Goal: Task Accomplishment & Management: Use online tool/utility

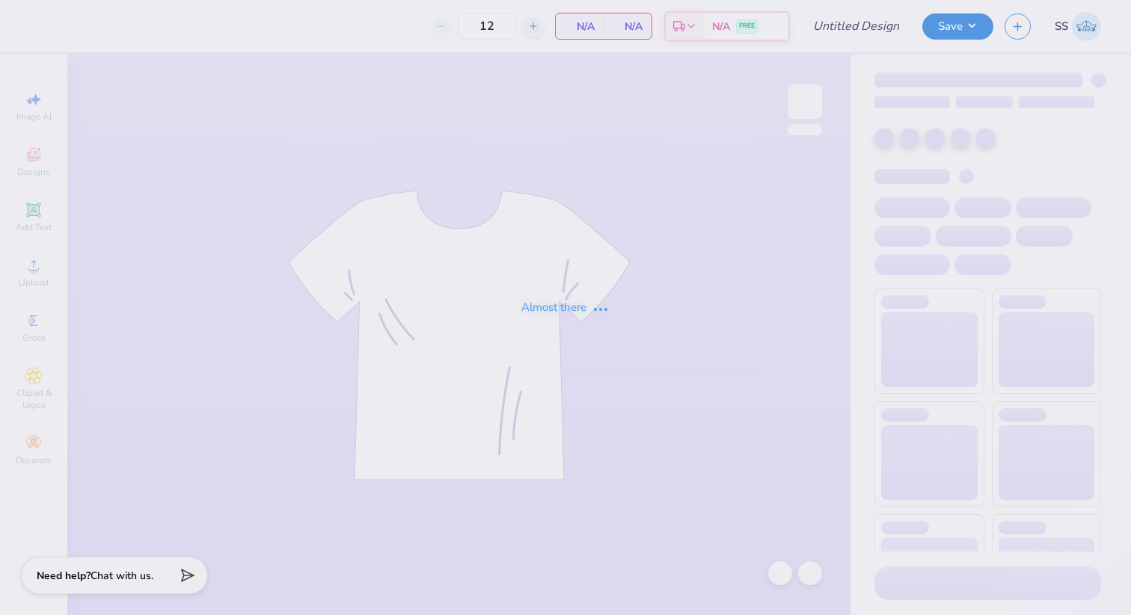
type input "NAU Latin Student Union Tote bags"
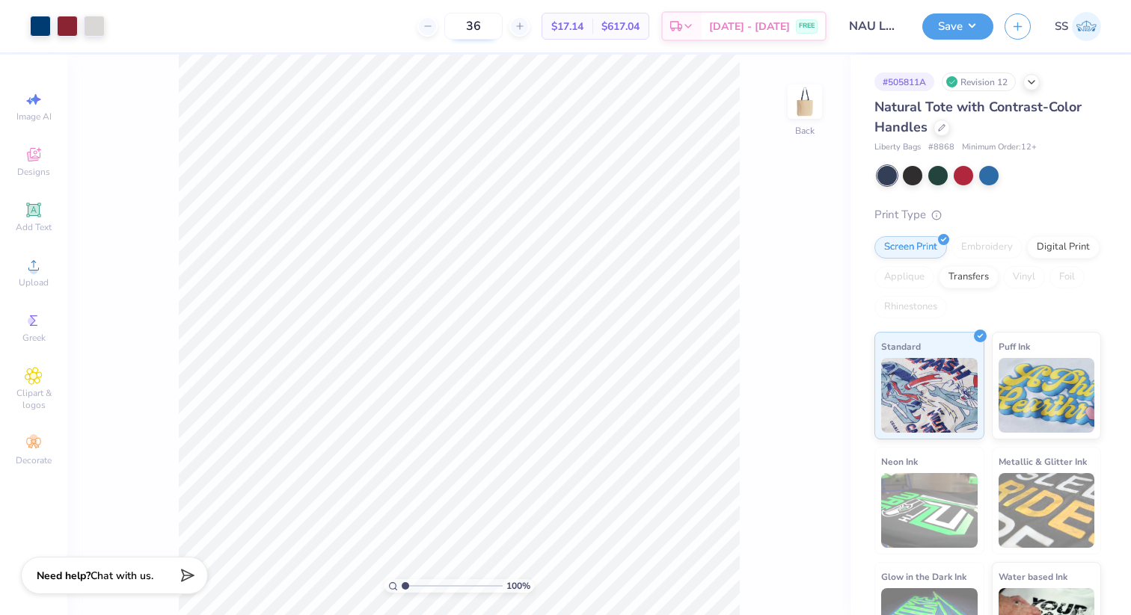
click at [501, 31] on input "36" at bounding box center [473, 26] width 58 height 27
type input "3"
type input "24"
click at [939, 126] on icon at bounding box center [941, 126] width 7 height 7
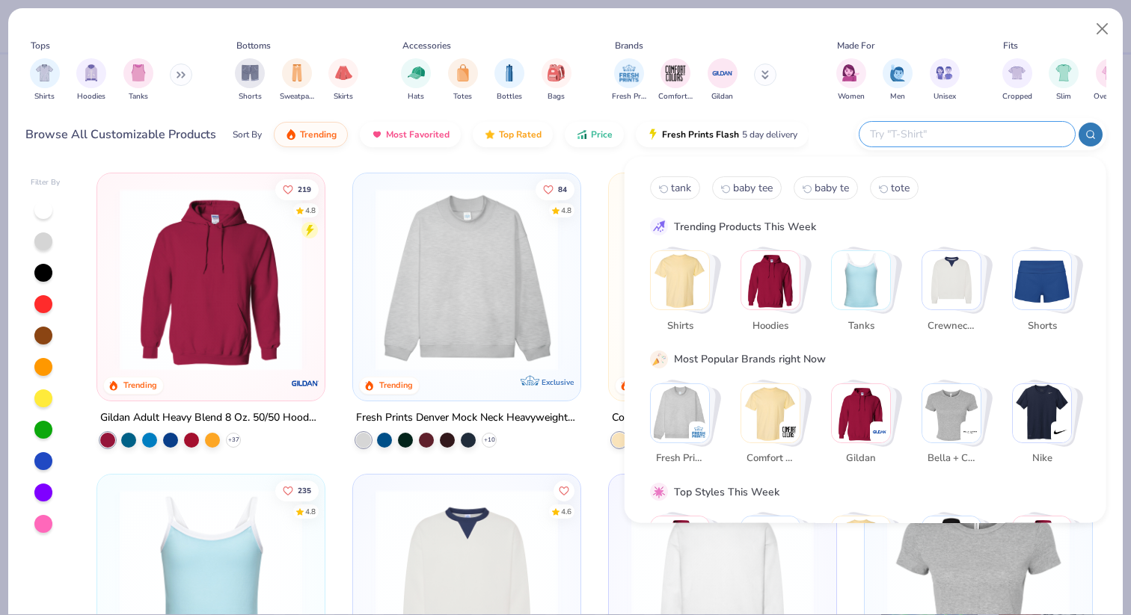
click at [960, 135] on input "text" at bounding box center [966, 134] width 196 height 17
type input "tote"
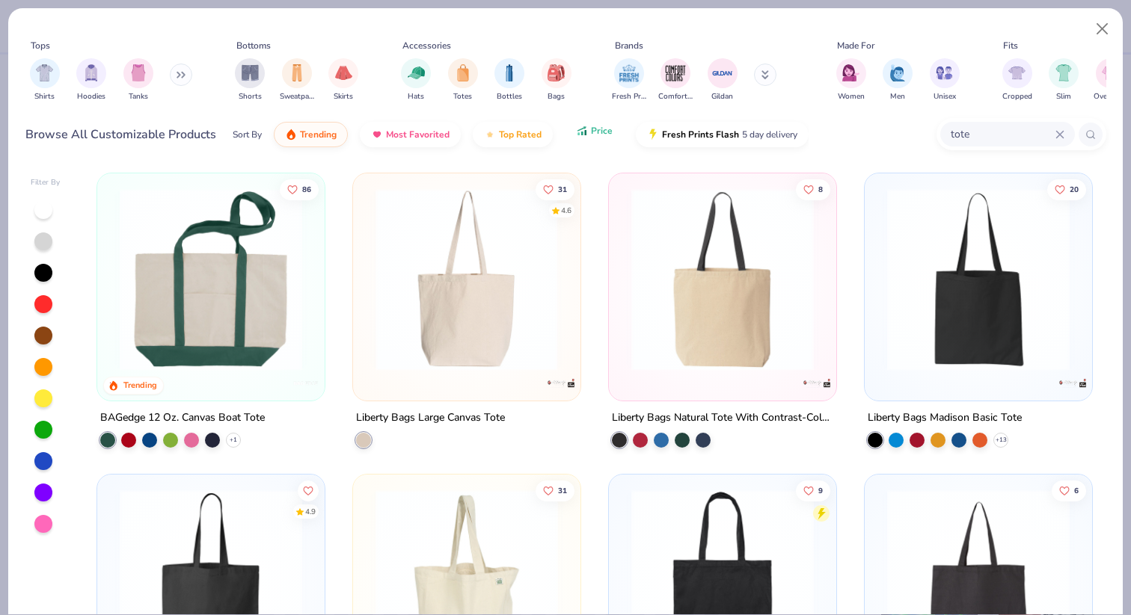
click at [588, 136] on button "Price" at bounding box center [594, 130] width 59 height 25
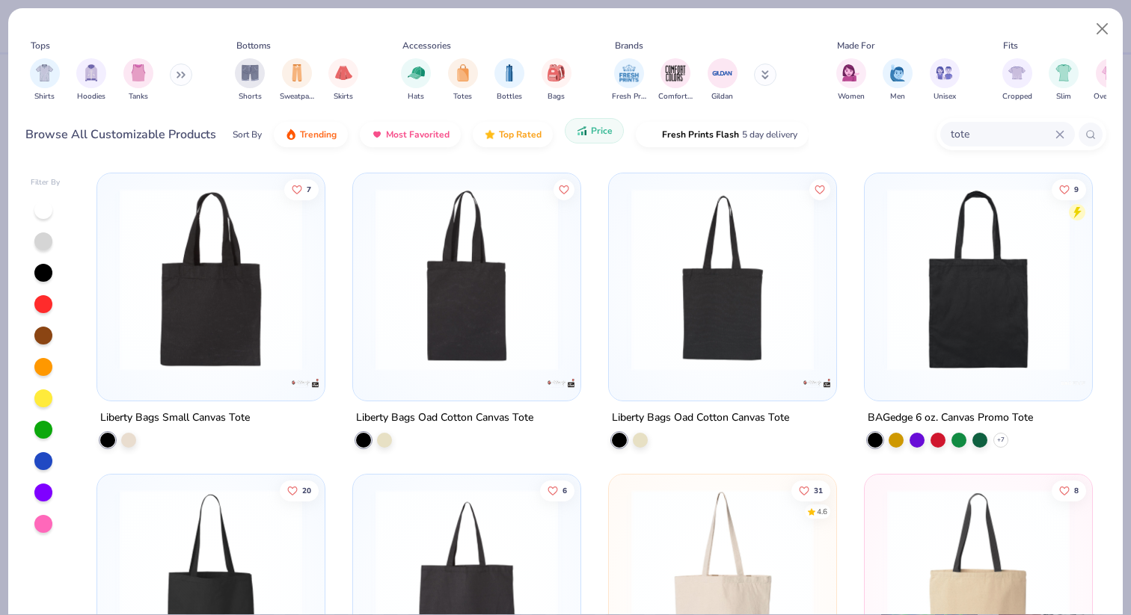
click at [580, 137] on icon "button" at bounding box center [582, 130] width 12 height 13
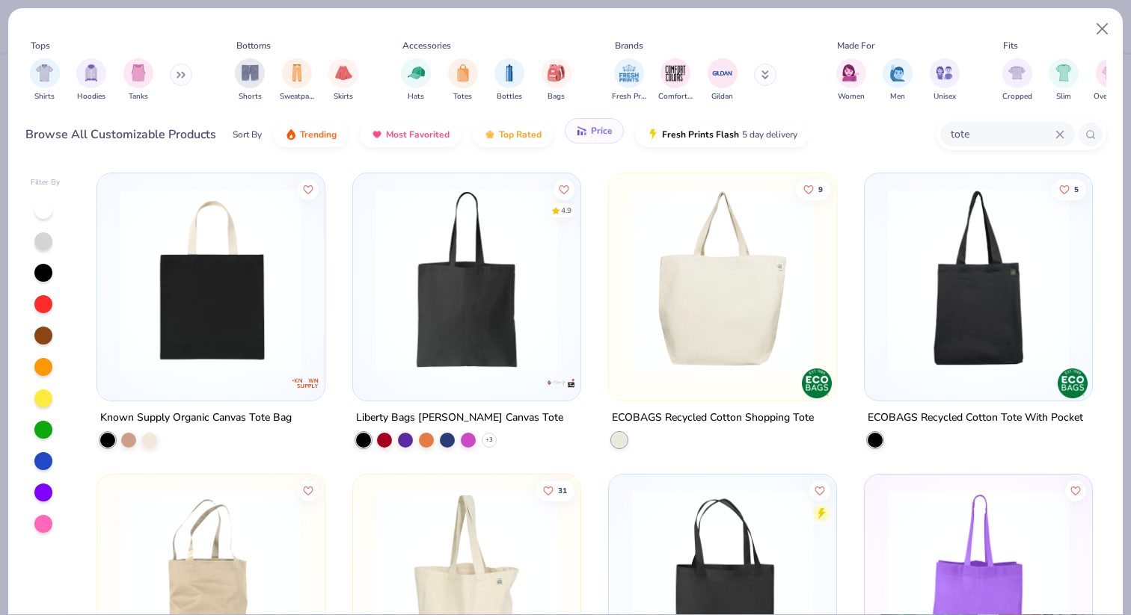
click at [591, 132] on span "Price" at bounding box center [602, 131] width 22 height 12
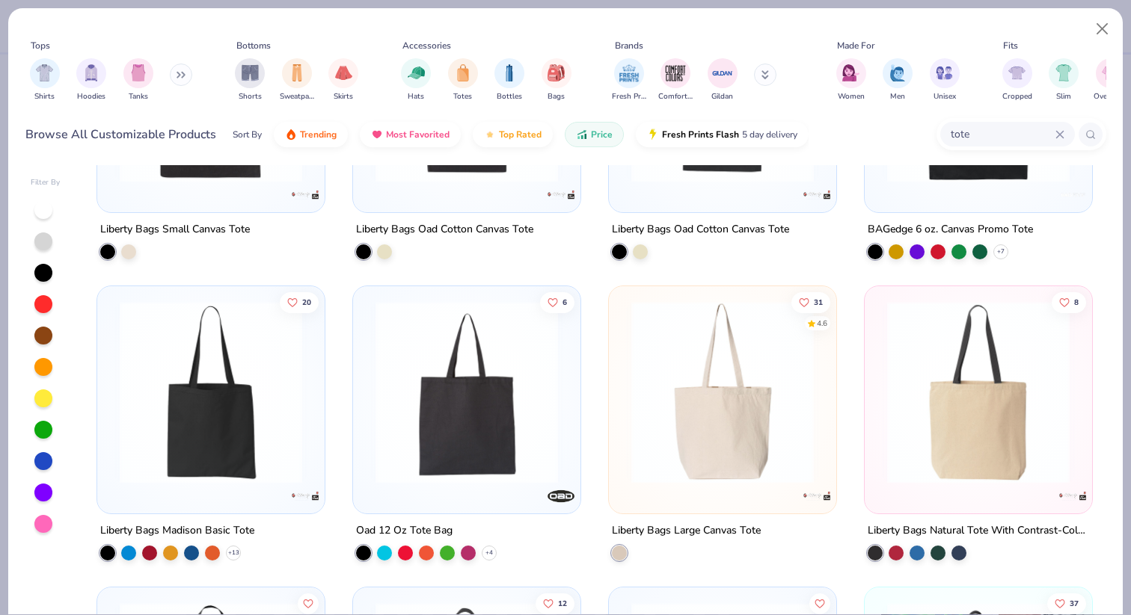
scroll to position [189, 0]
click at [676, 387] on img at bounding box center [722, 392] width 197 height 182
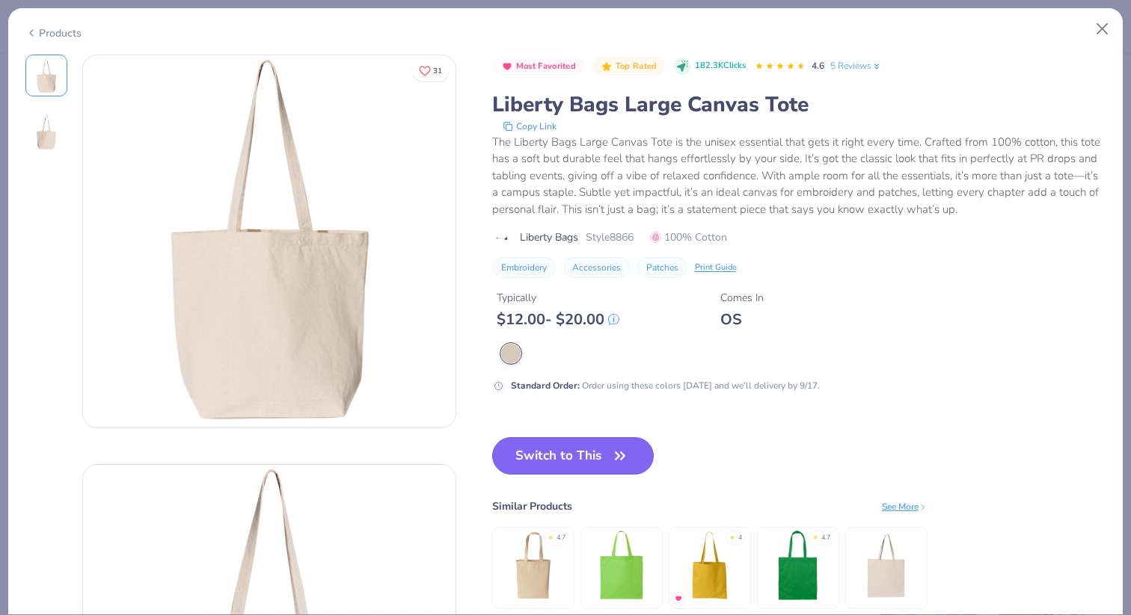
click at [590, 452] on button "Switch to This" at bounding box center [573, 455] width 162 height 37
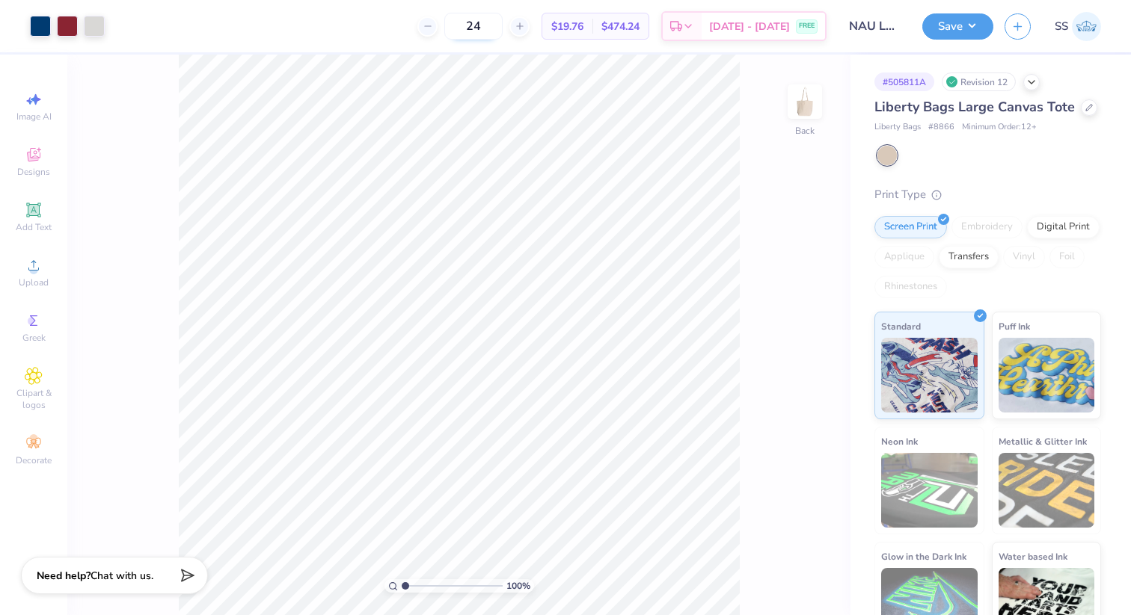
click at [502, 34] on input "24" at bounding box center [473, 26] width 58 height 27
click at [1086, 110] on div at bounding box center [1088, 106] width 16 height 16
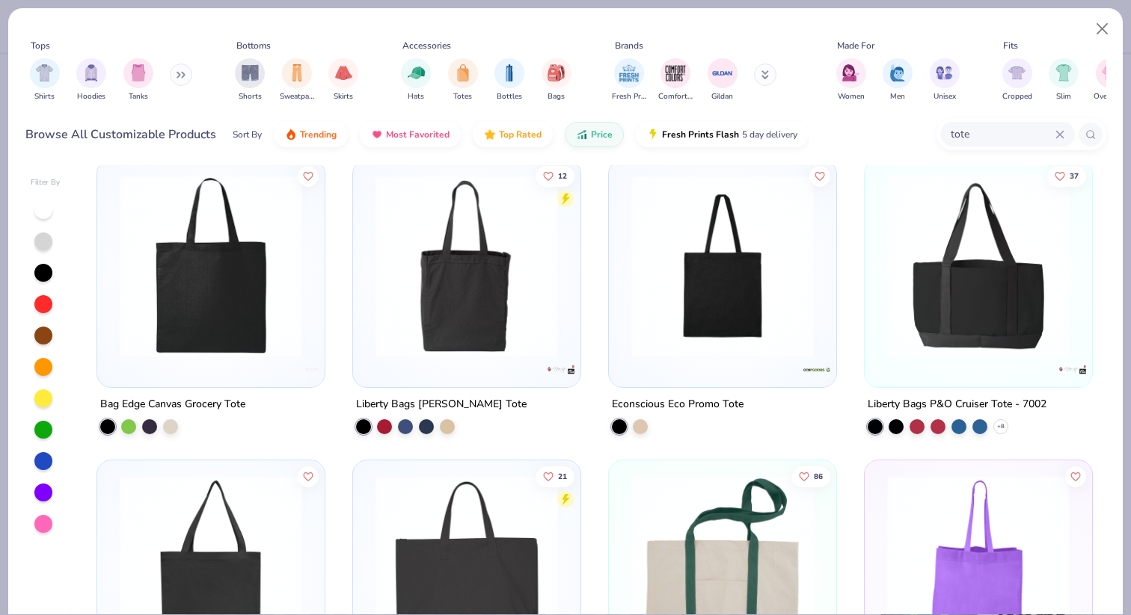
scroll to position [638, 0]
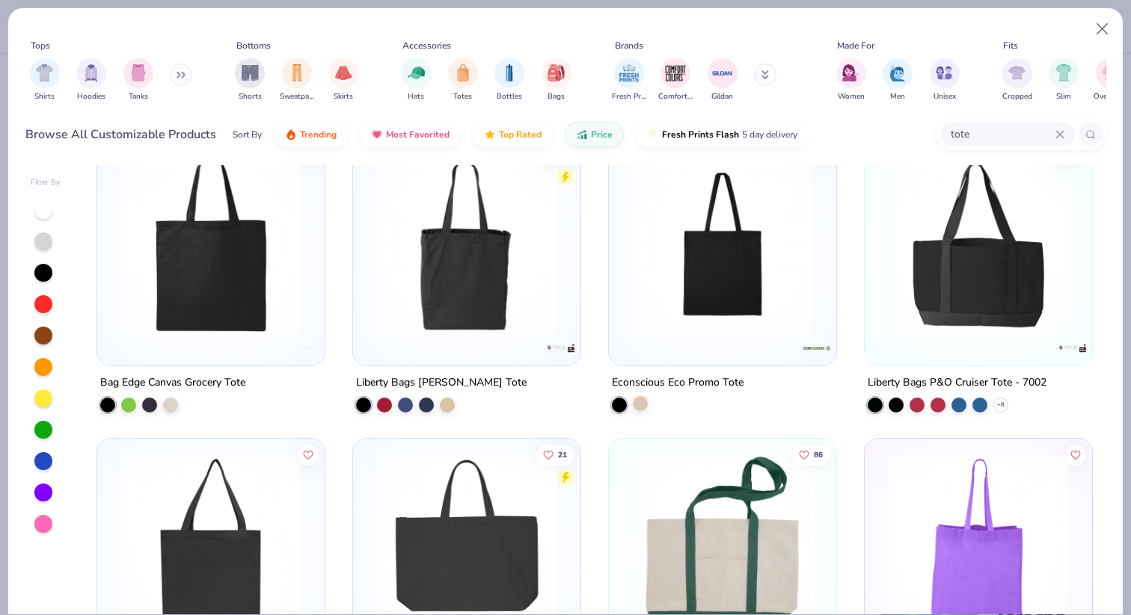
click at [644, 406] on div at bounding box center [640, 403] width 15 height 15
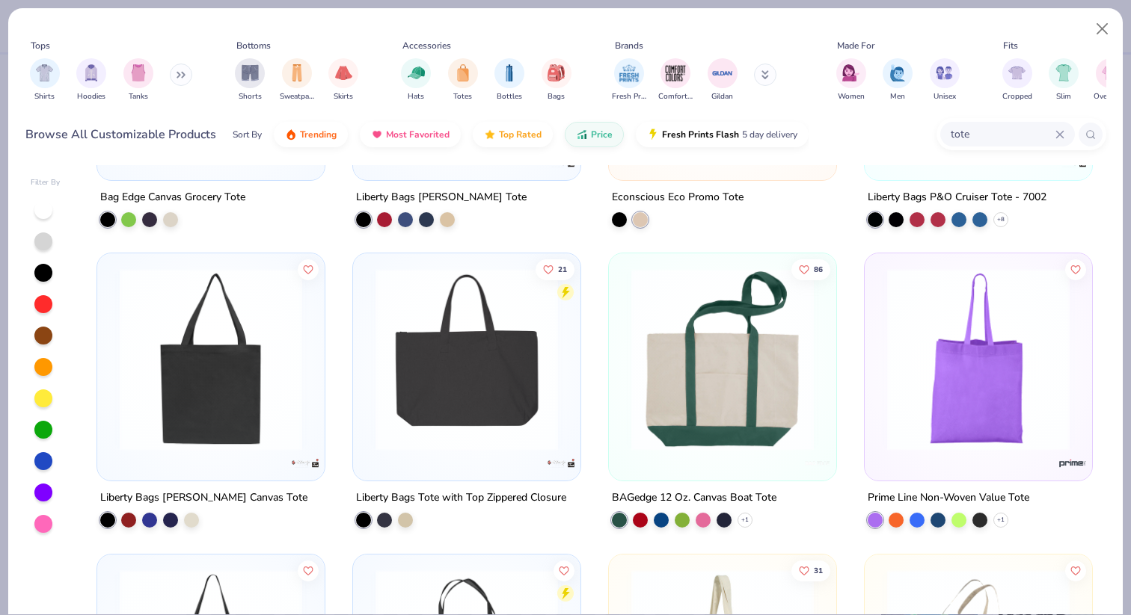
scroll to position [825, 0]
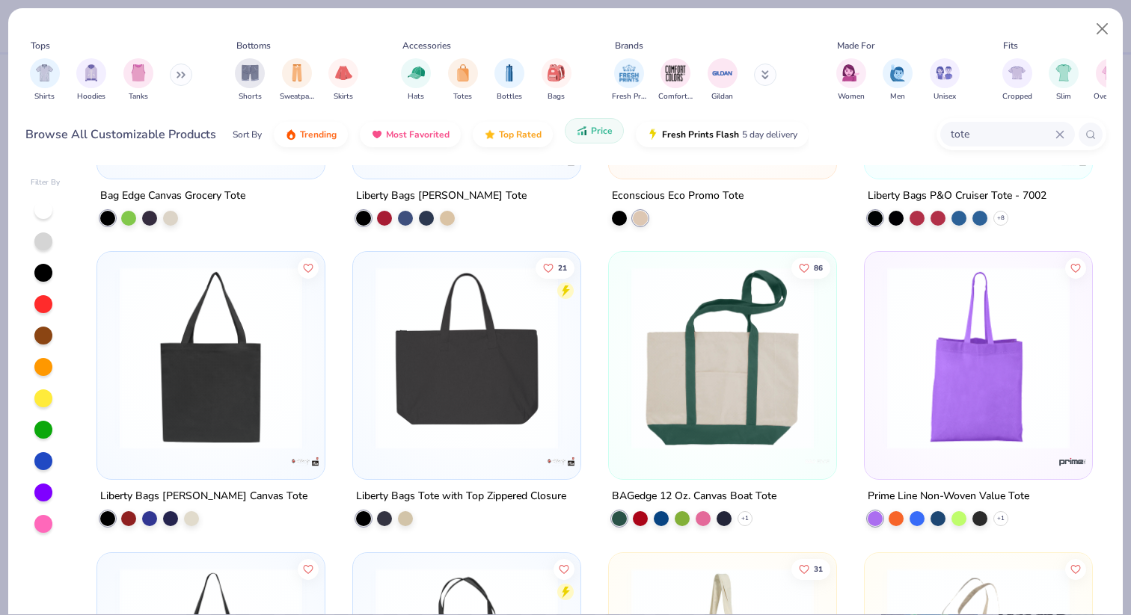
click at [594, 132] on span "Price" at bounding box center [602, 131] width 22 height 12
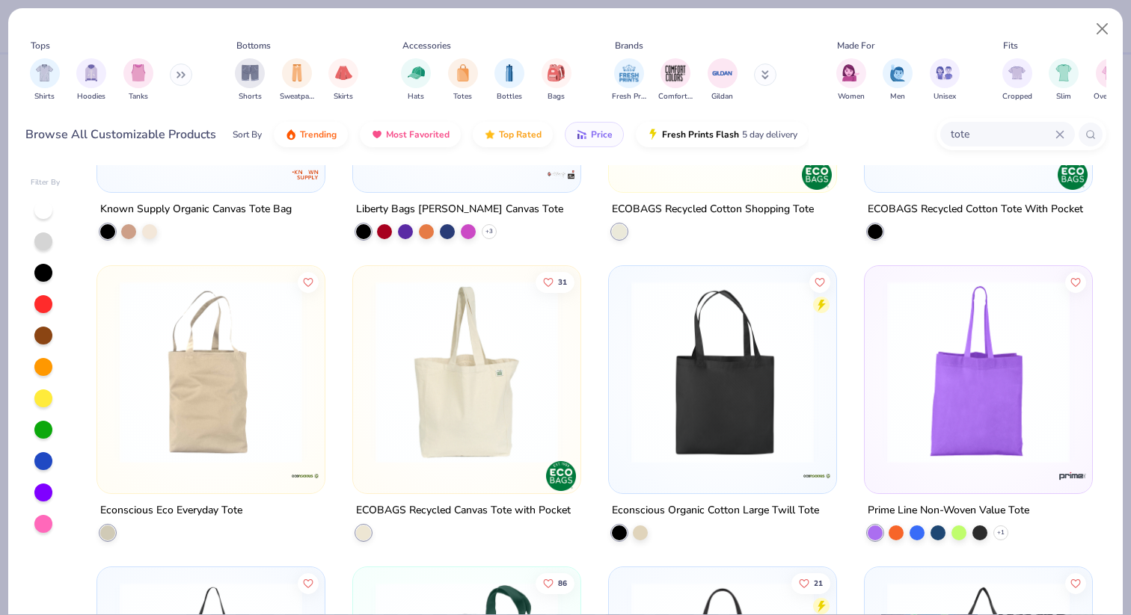
scroll to position [0, 0]
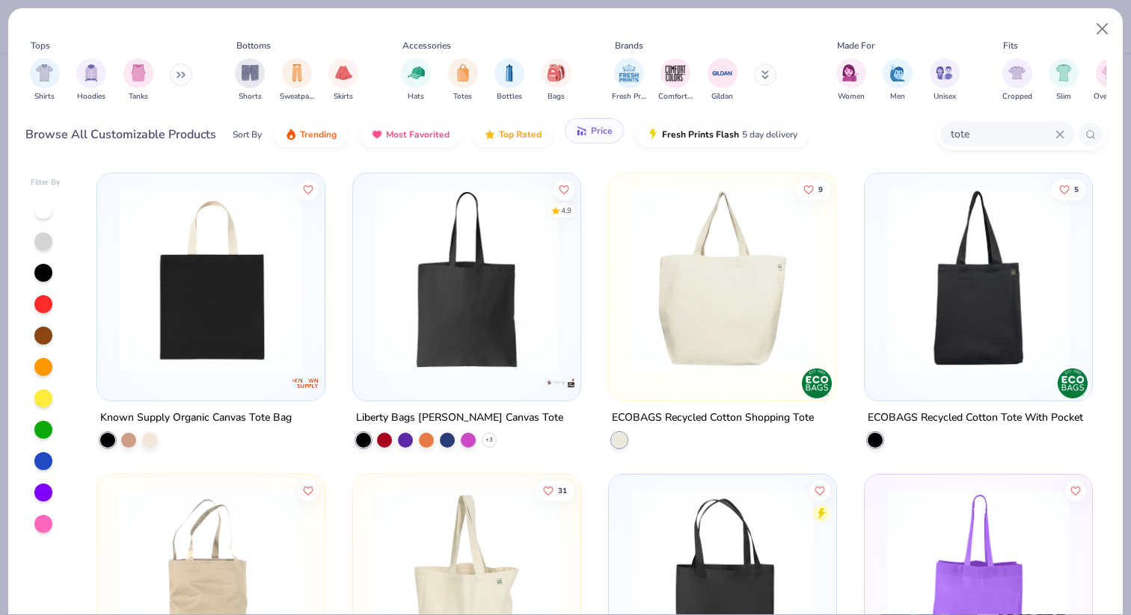
click at [574, 133] on button "Price" at bounding box center [594, 130] width 59 height 25
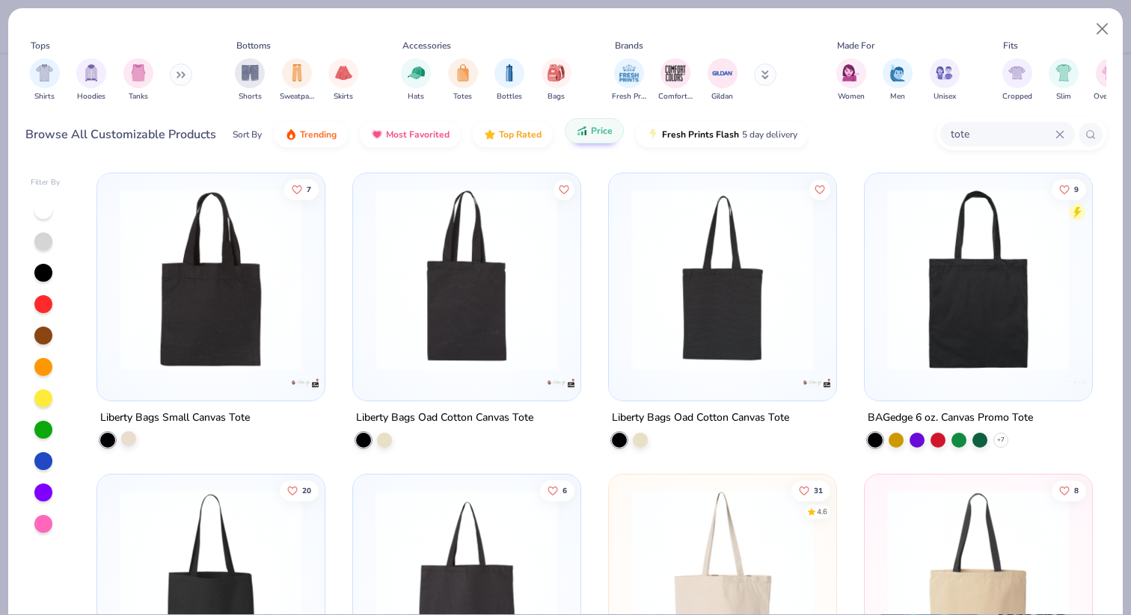
click at [126, 441] on div at bounding box center [128, 438] width 15 height 15
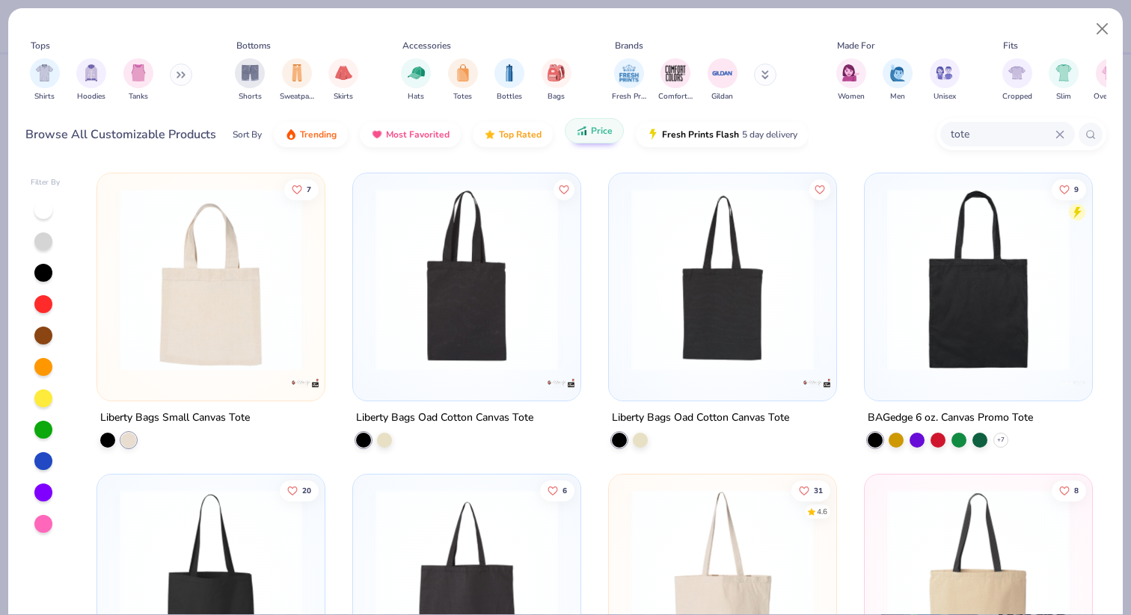
click at [191, 314] on img at bounding box center [210, 279] width 197 height 182
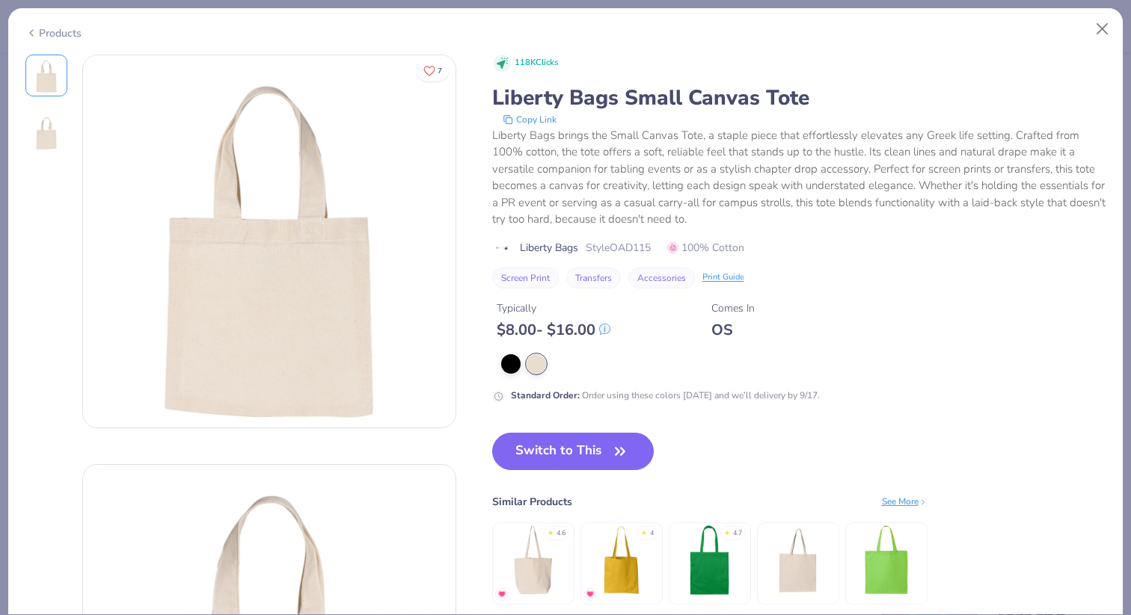
click at [44, 133] on img at bounding box center [46, 132] width 36 height 36
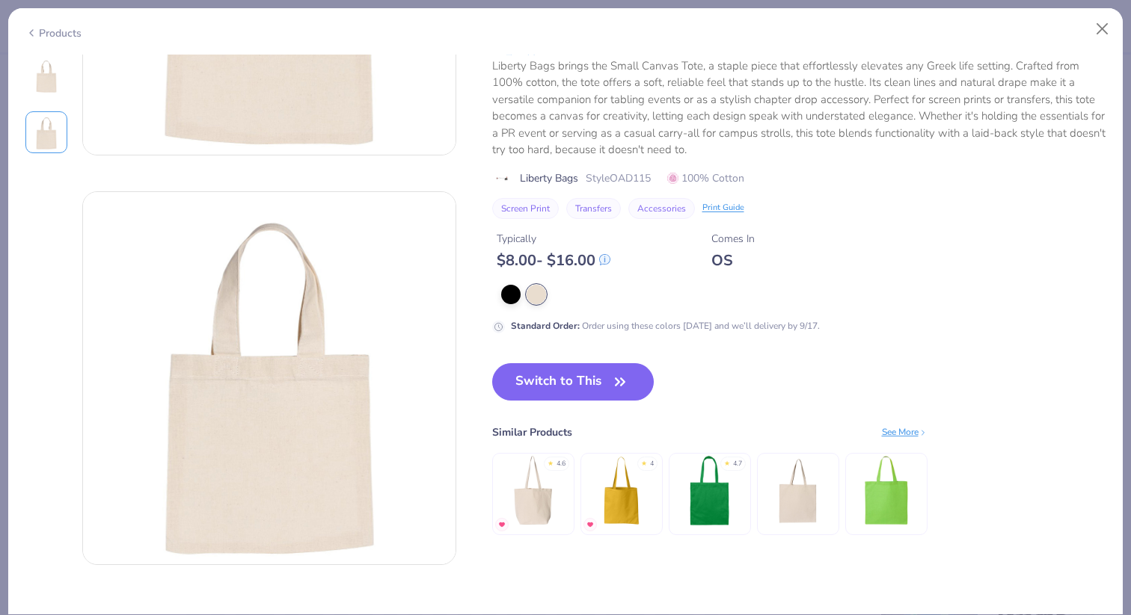
scroll to position [256, 0]
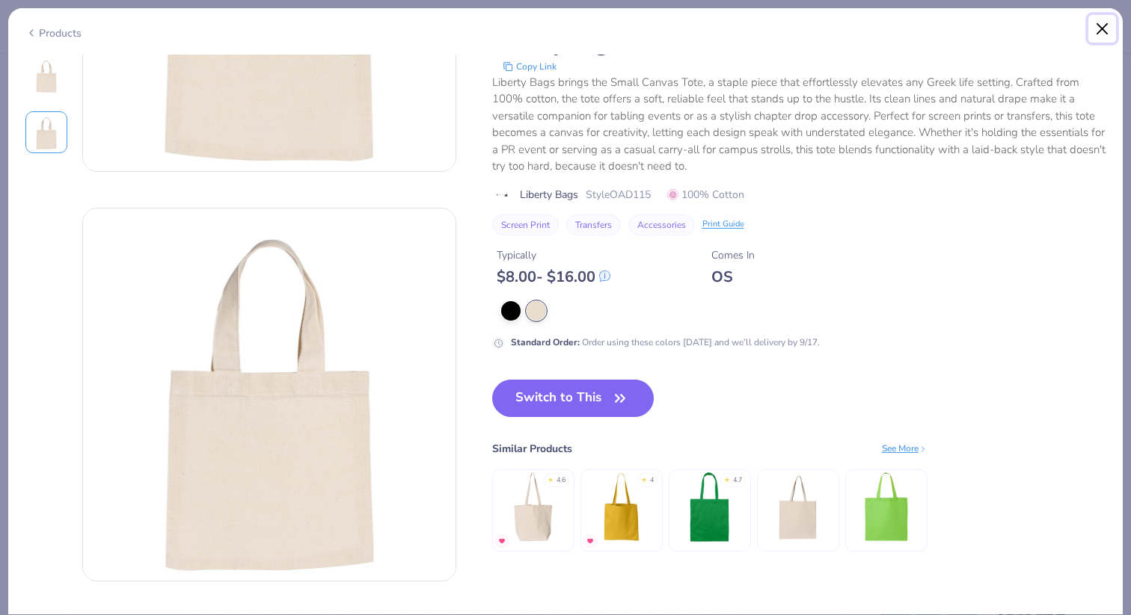
click at [1095, 27] on button "Close" at bounding box center [1102, 29] width 28 height 28
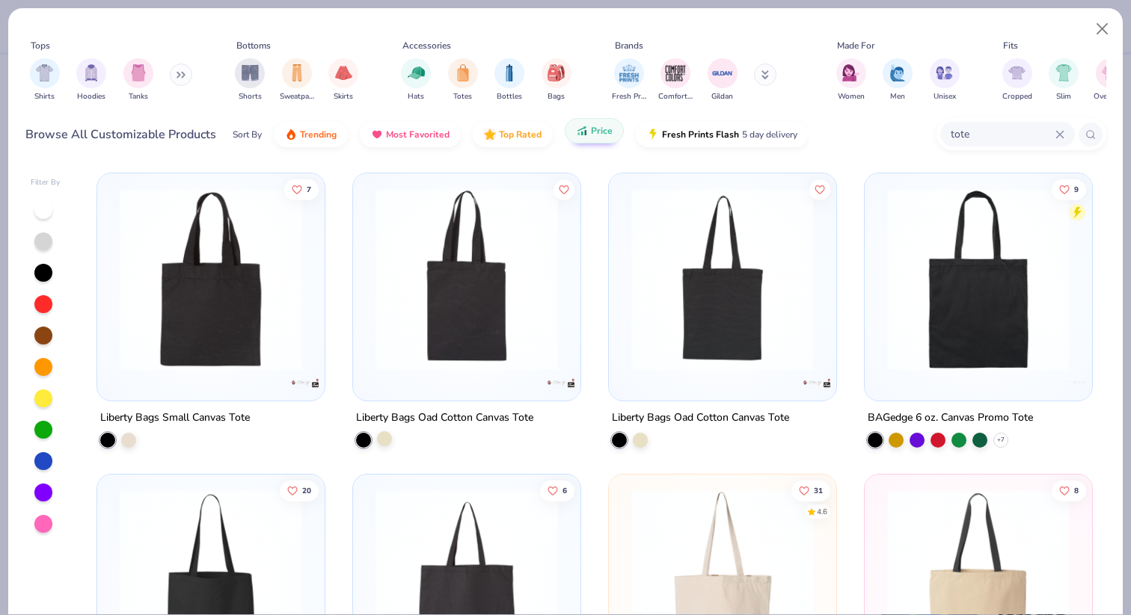
click at [386, 440] on div at bounding box center [384, 438] width 15 height 15
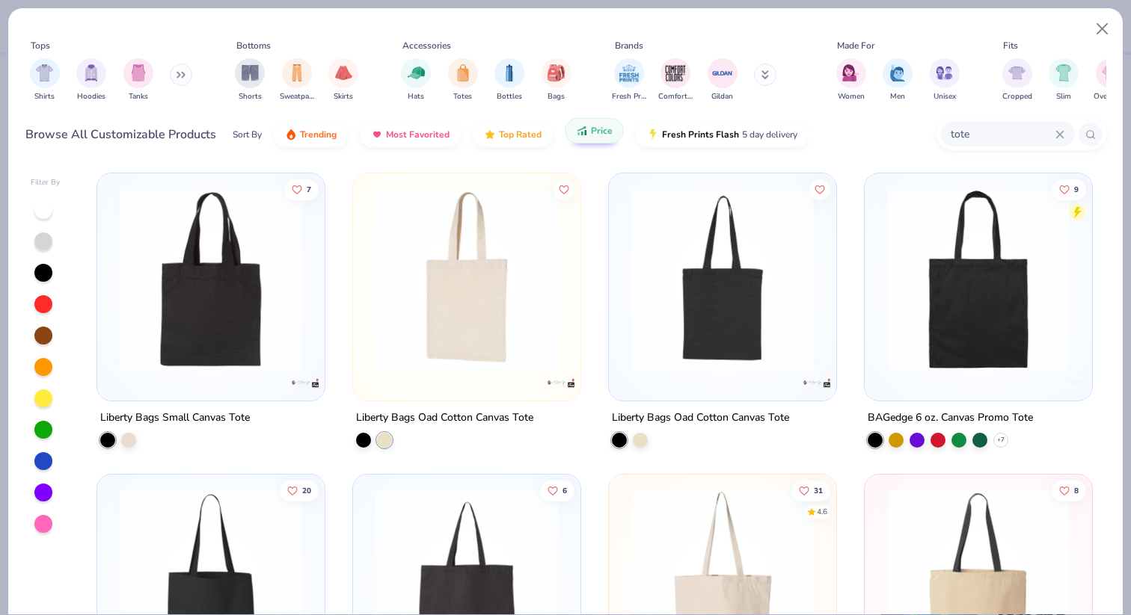
click at [451, 325] on img at bounding box center [466, 279] width 197 height 182
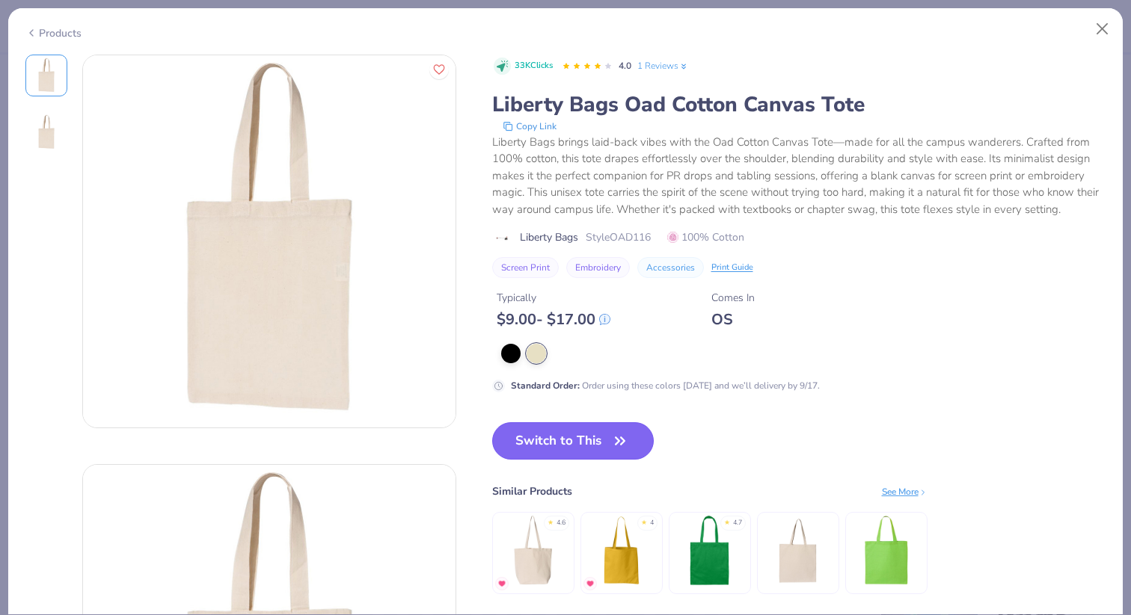
click at [571, 446] on button "Switch to This" at bounding box center [573, 440] width 162 height 37
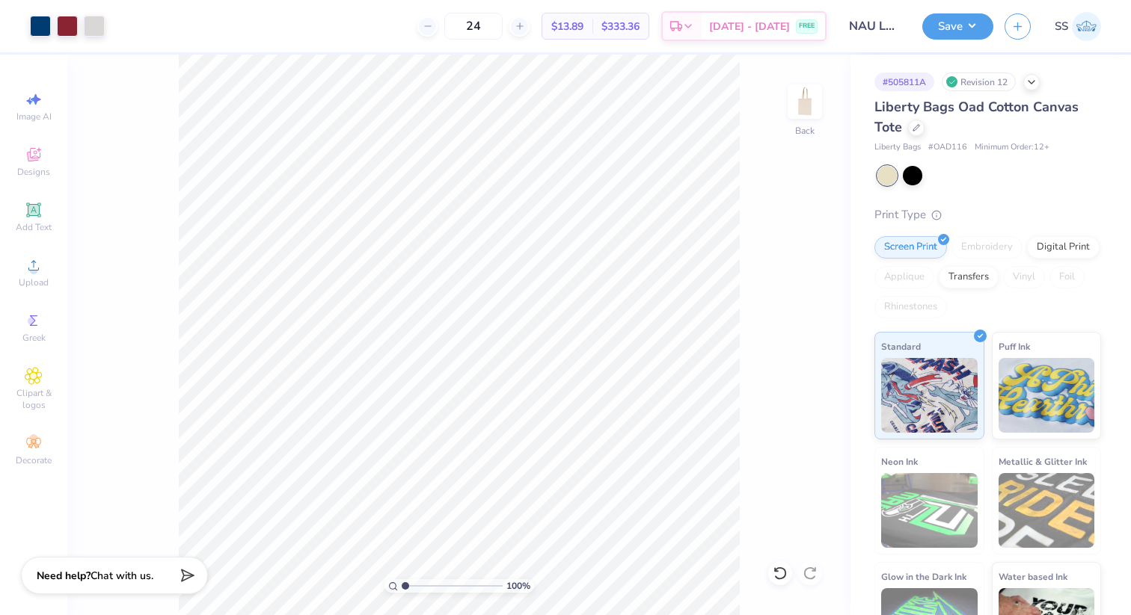
drag, startPoint x: 930, startPoint y: 147, endPoint x: 978, endPoint y: 150, distance: 47.9
click at [978, 150] on div "Liberty Bags # OAD116 Minimum Order: 12 +" at bounding box center [987, 147] width 227 height 13
click at [955, 148] on span "# OAD116" at bounding box center [947, 147] width 39 height 13
copy span "OAD116"
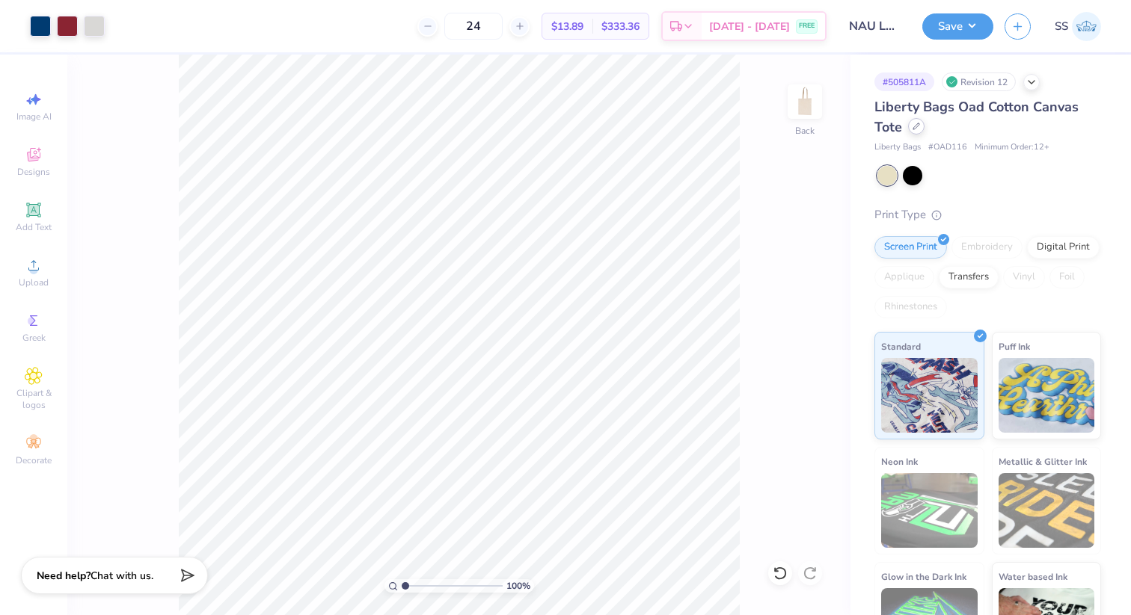
click at [915, 133] on div at bounding box center [916, 126] width 16 height 16
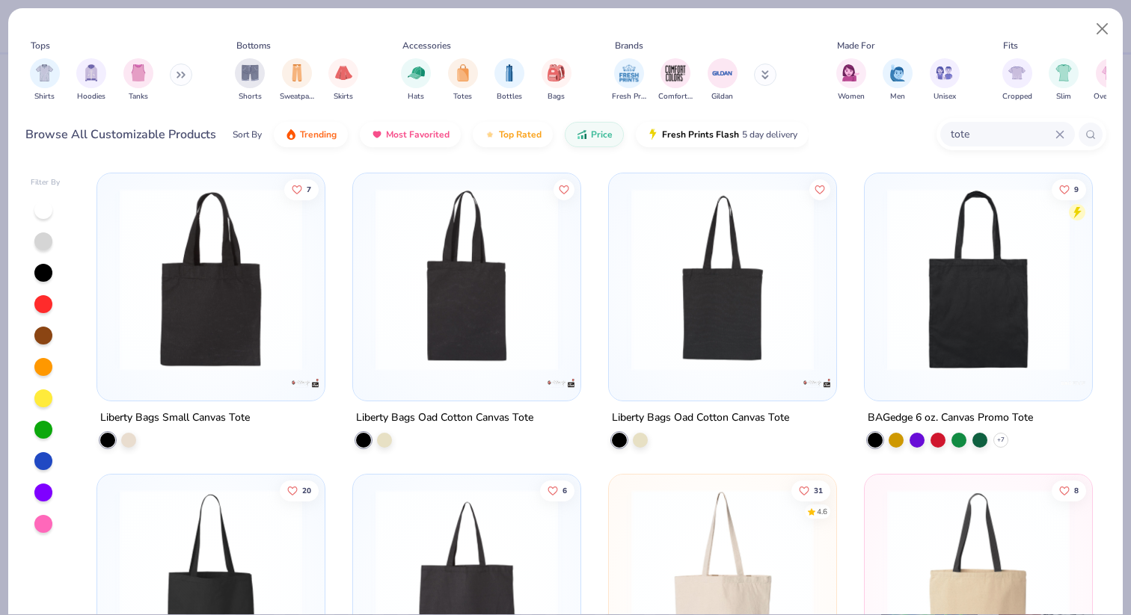
click at [949, 133] on input "tote" at bounding box center [1002, 134] width 106 height 17
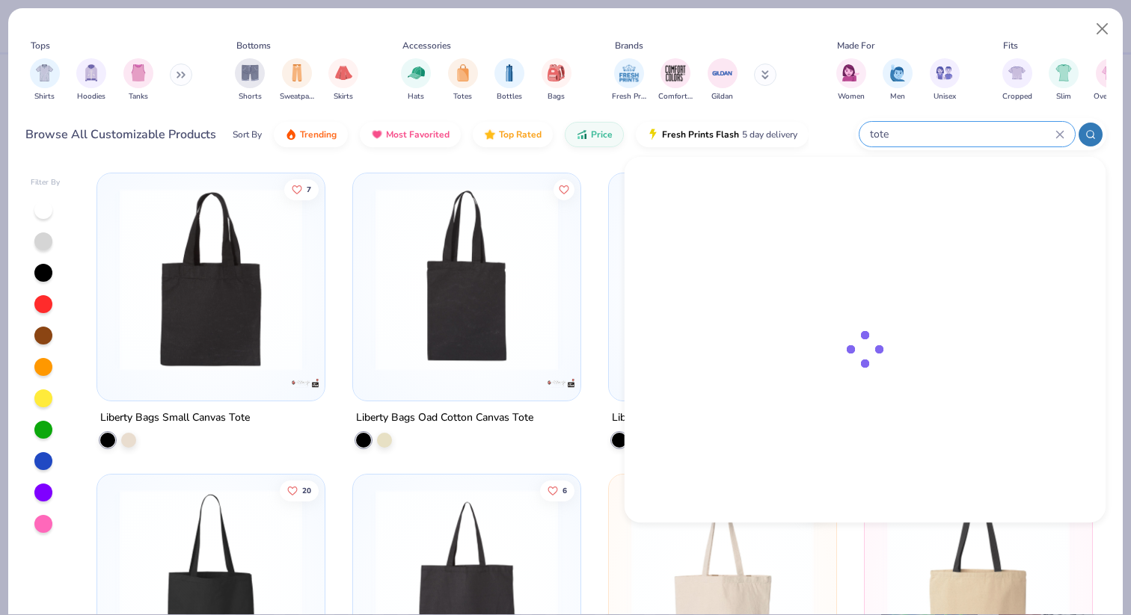
click at [949, 133] on input "tote" at bounding box center [961, 134] width 187 height 17
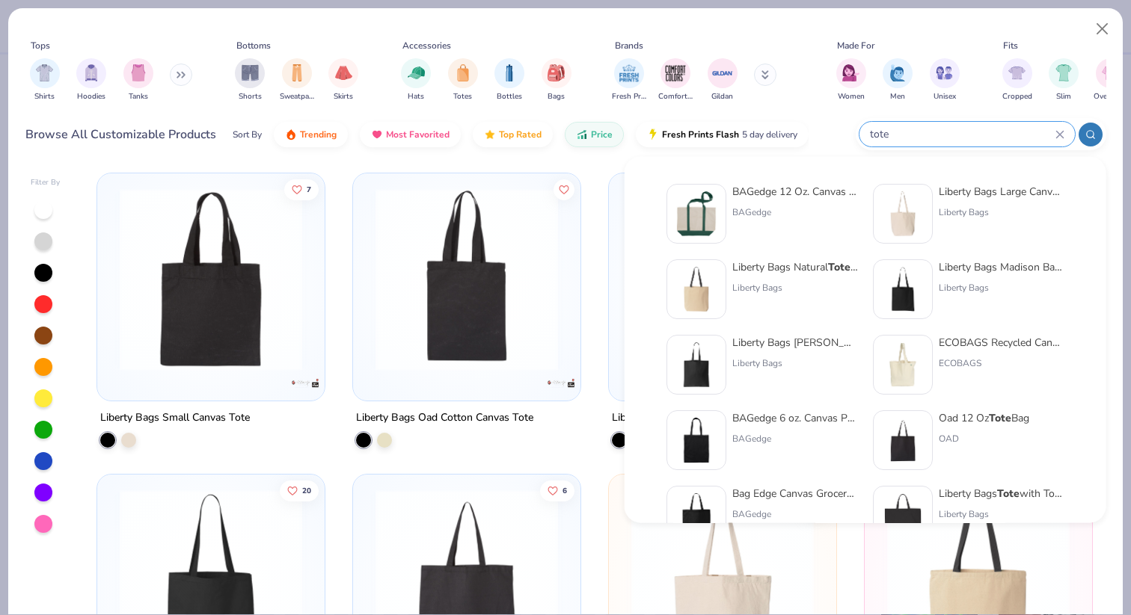
click at [1054, 133] on div "tote" at bounding box center [966, 134] width 215 height 25
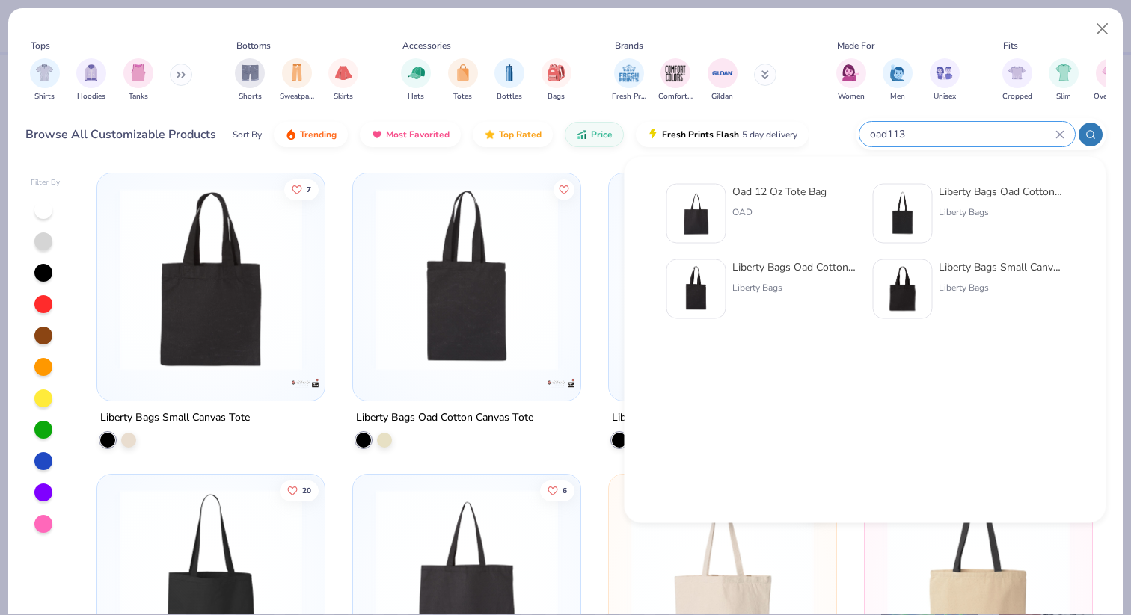
type input "oad113"
click at [769, 188] on div "Oad 12 Oz Tote Bag" at bounding box center [779, 192] width 94 height 16
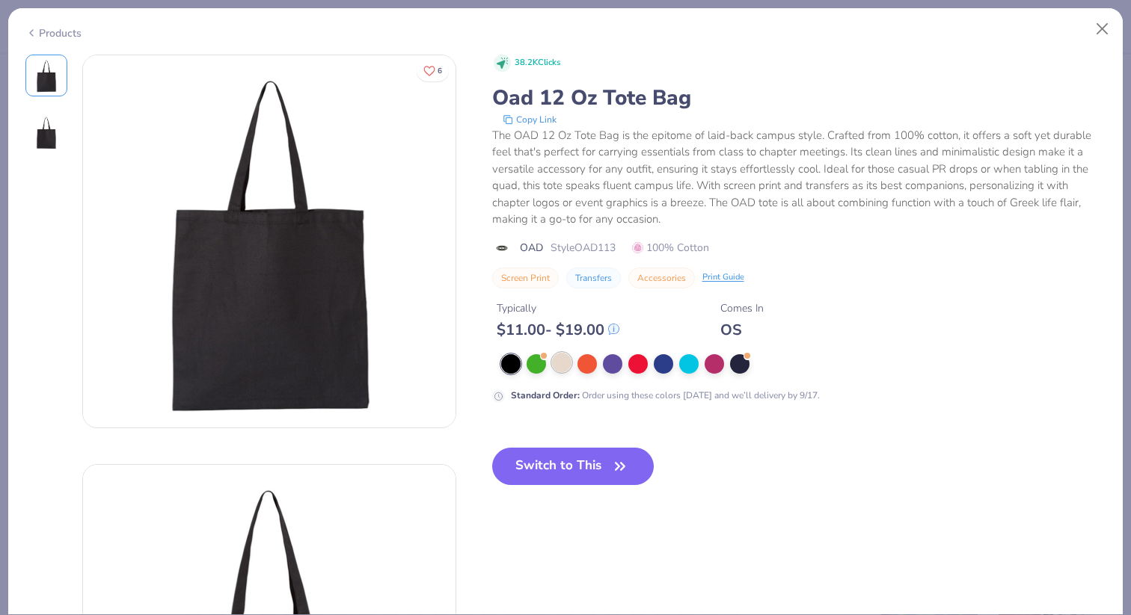
click at [564, 364] on div at bounding box center [561, 362] width 19 height 19
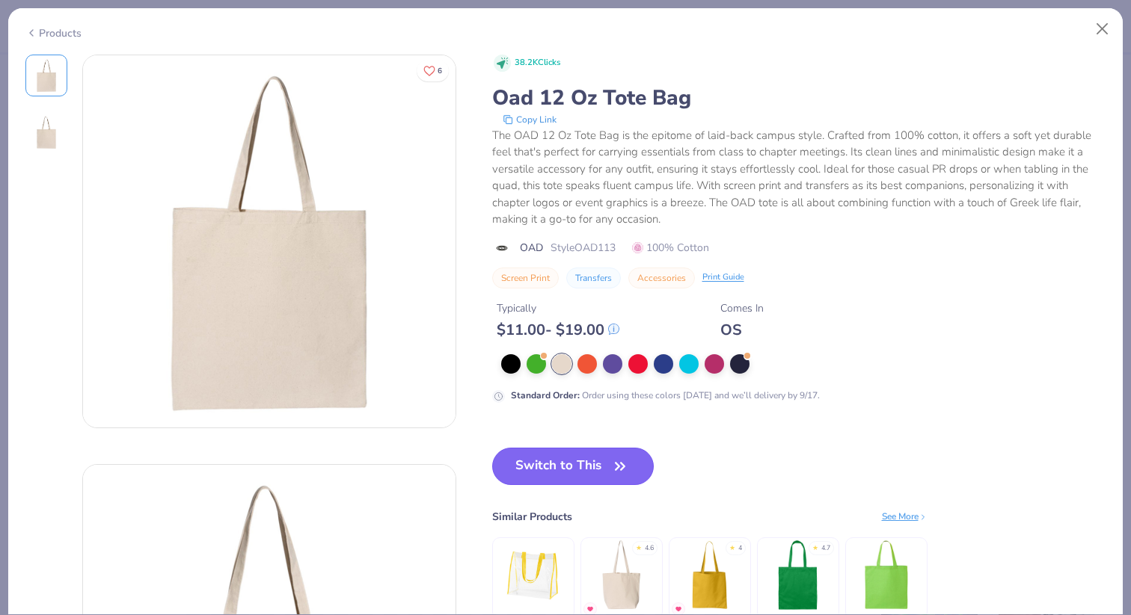
click at [551, 464] on button "Switch to This" at bounding box center [573, 466] width 162 height 37
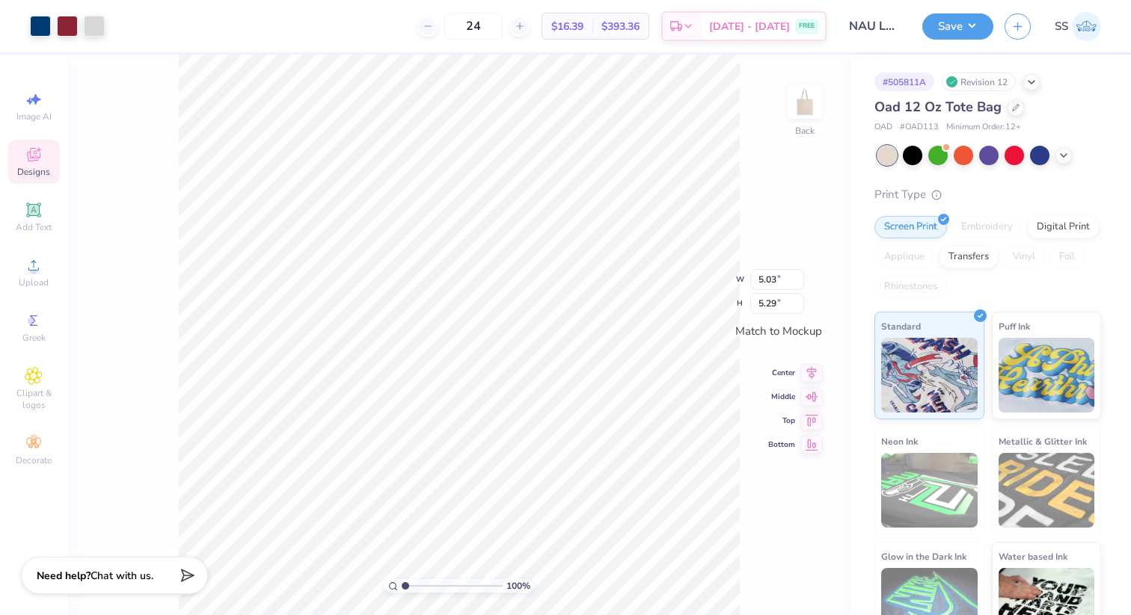
type input "7.81"
type input "8.21"
type input "10.74"
type input "11.30"
click at [953, 41] on div "Save SS" at bounding box center [1026, 26] width 209 height 52
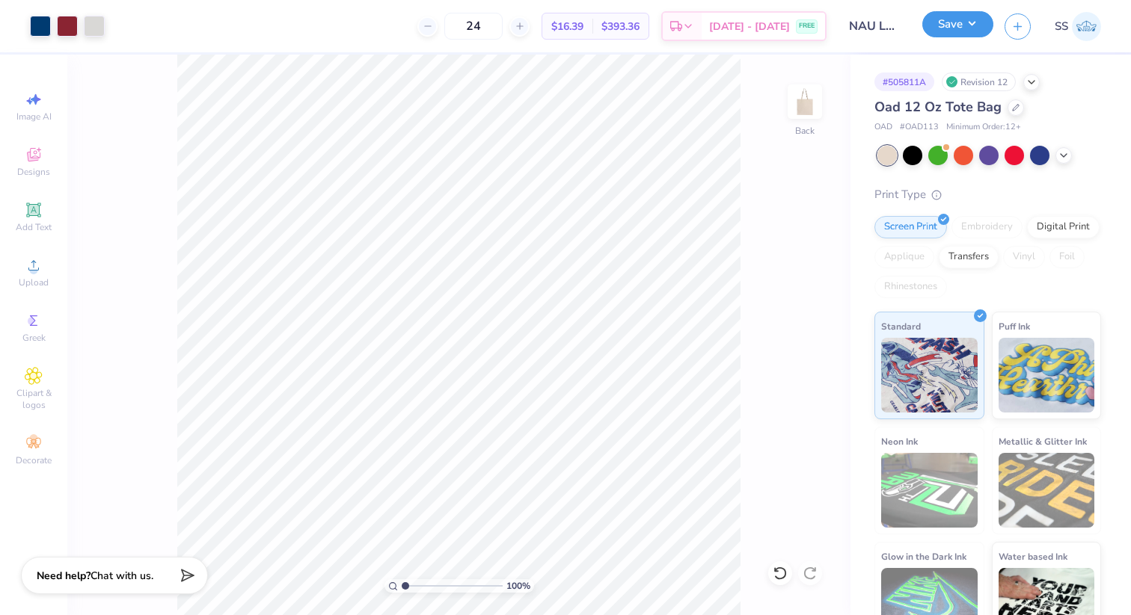
click at [949, 25] on button "Save" at bounding box center [957, 24] width 71 height 26
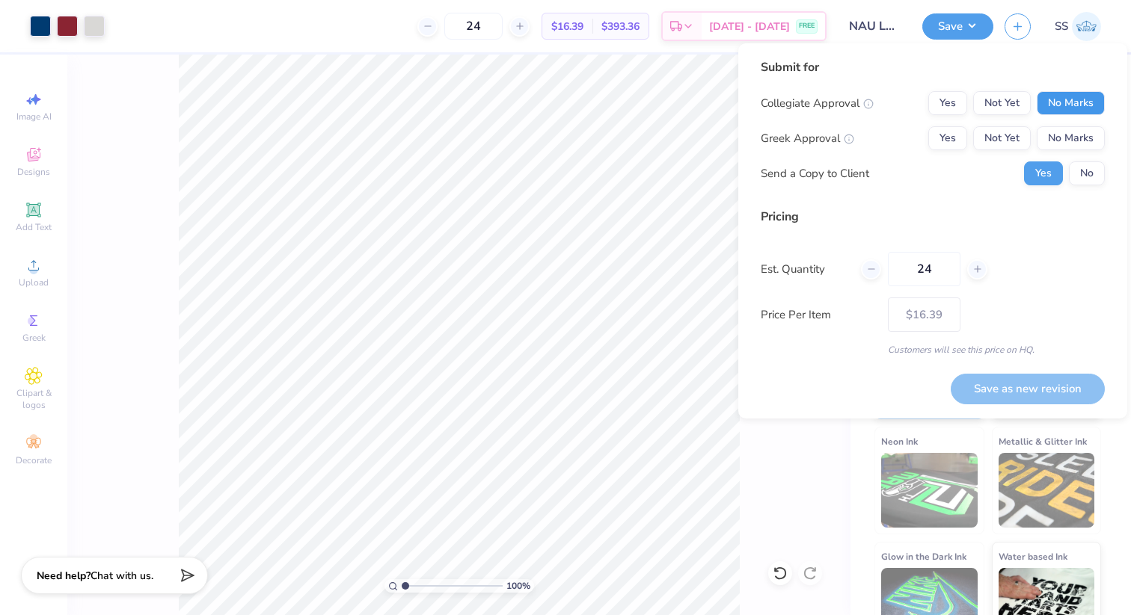
click at [1054, 102] on button "No Marks" at bounding box center [1070, 103] width 68 height 24
click at [1056, 129] on button "No Marks" at bounding box center [1070, 138] width 68 height 24
click at [1091, 156] on div "Collegiate Approval Yes Not Yet No Marks Greek Approval Yes Not Yet No Marks Se…" at bounding box center [932, 138] width 344 height 94
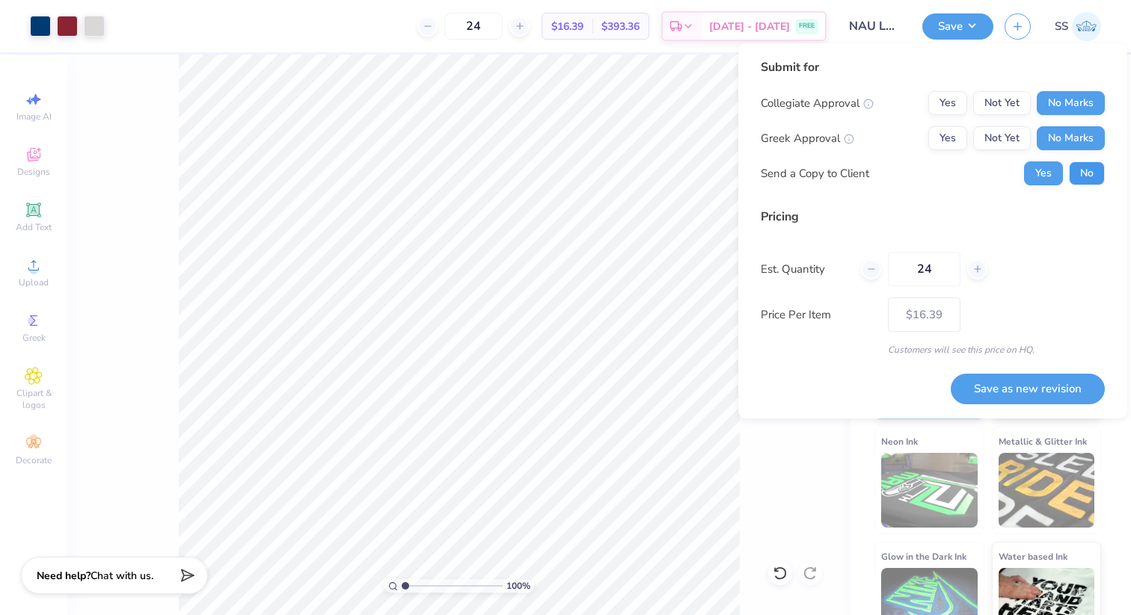
click at [1091, 170] on button "No" at bounding box center [1087, 174] width 36 height 24
click at [1012, 396] on button "Save as new revision" at bounding box center [1027, 389] width 154 height 31
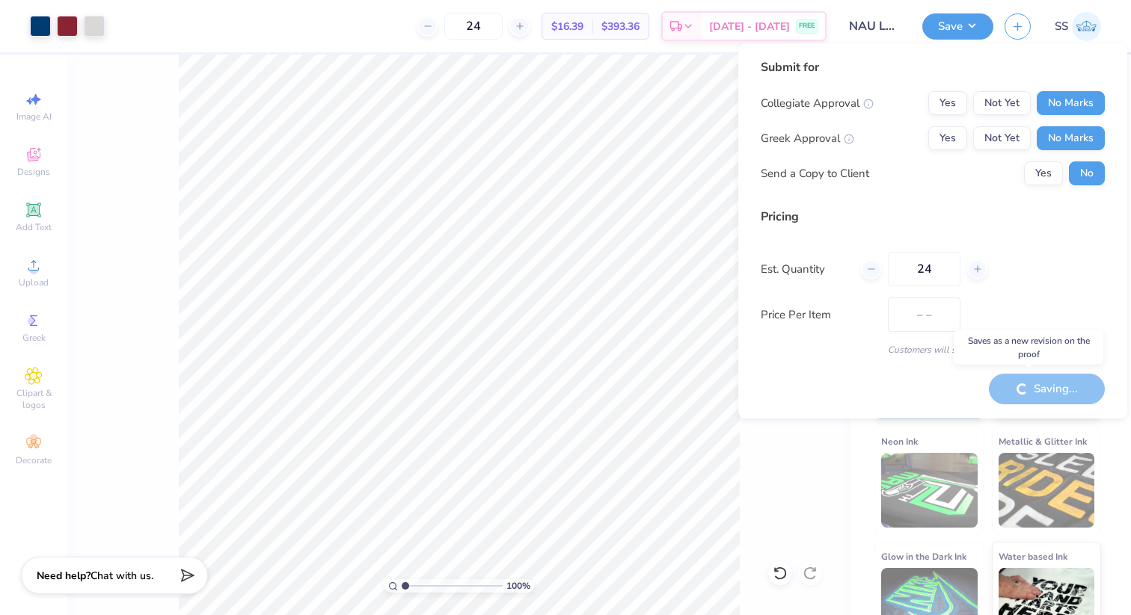
type input "$16.39"
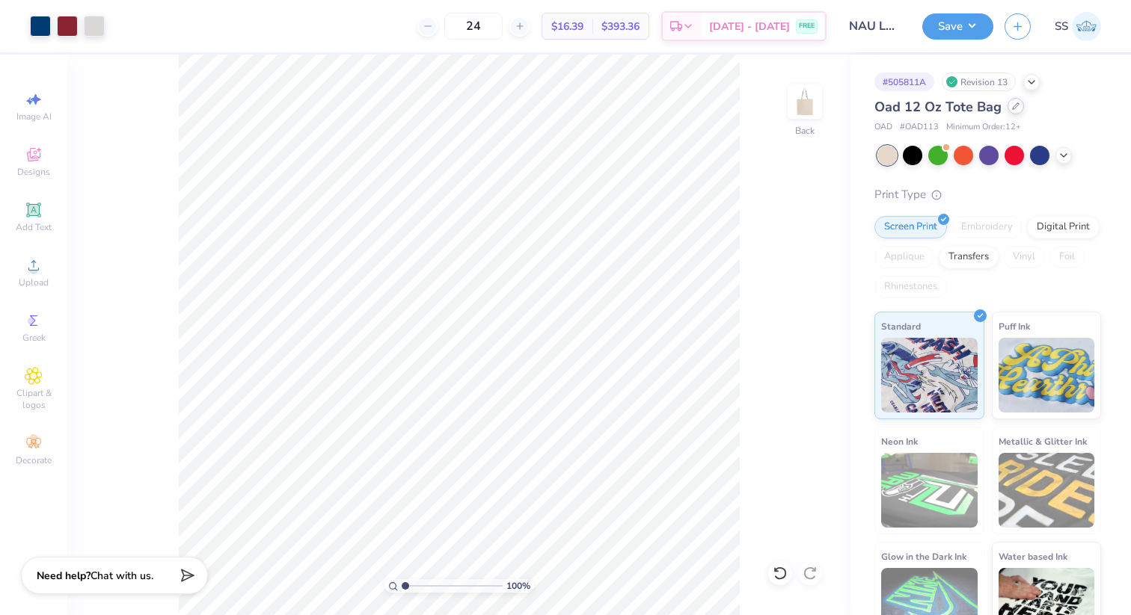
click at [1015, 110] on div at bounding box center [1015, 106] width 16 height 16
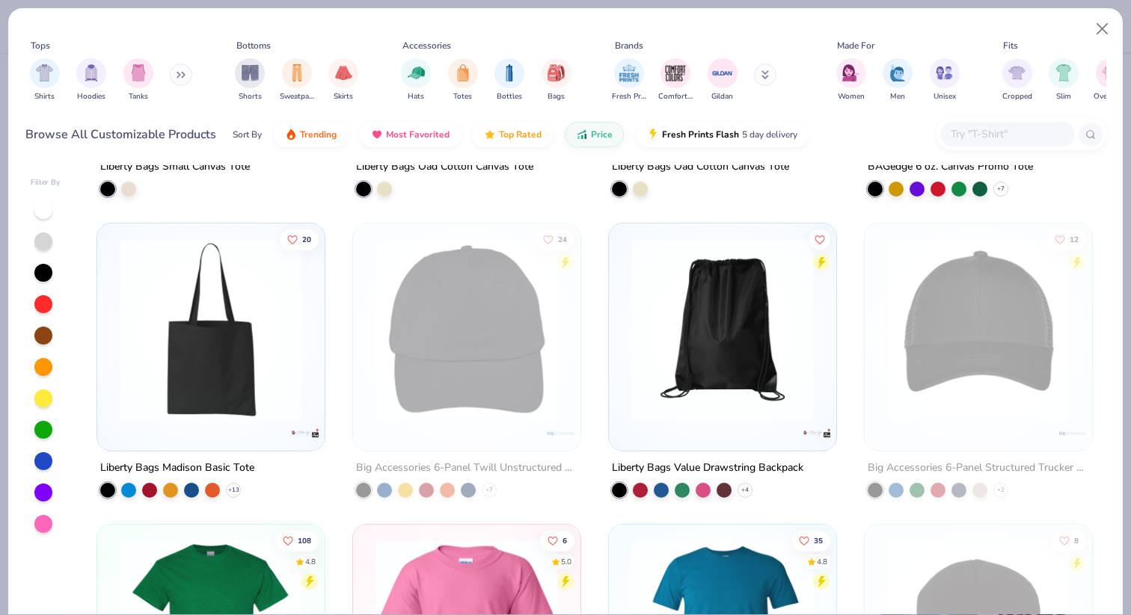
scroll to position [252, 0]
click at [310, 279] on div at bounding box center [211, 325] width 212 height 190
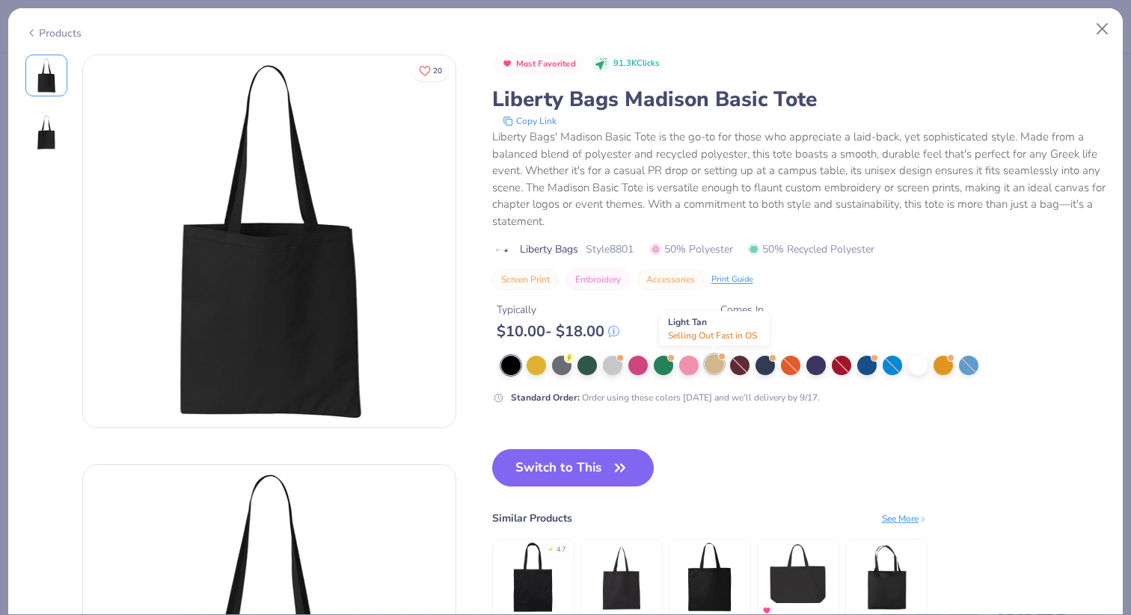
click at [707, 367] on div at bounding box center [713, 363] width 19 height 19
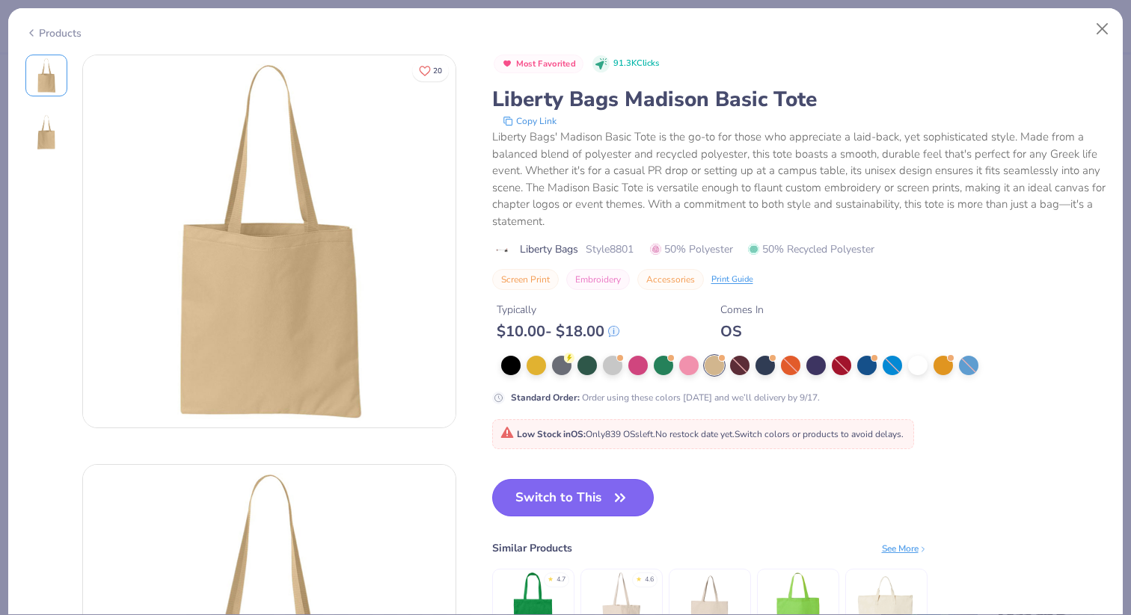
click at [607, 495] on button "Switch to This" at bounding box center [573, 497] width 162 height 37
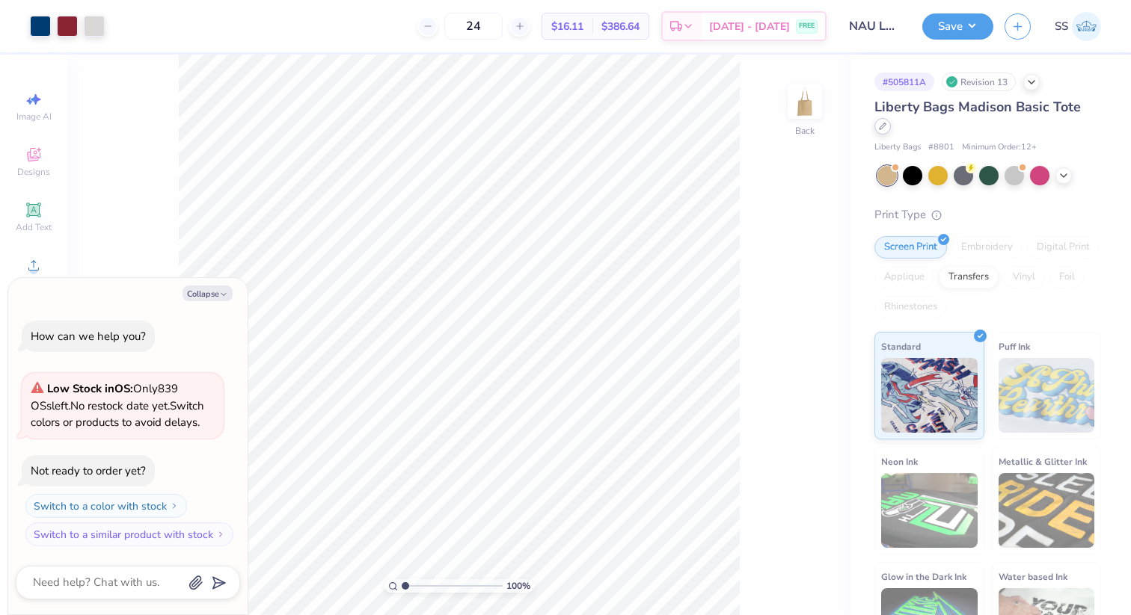
click at [891, 118] on div at bounding box center [882, 126] width 16 height 16
type textarea "x"
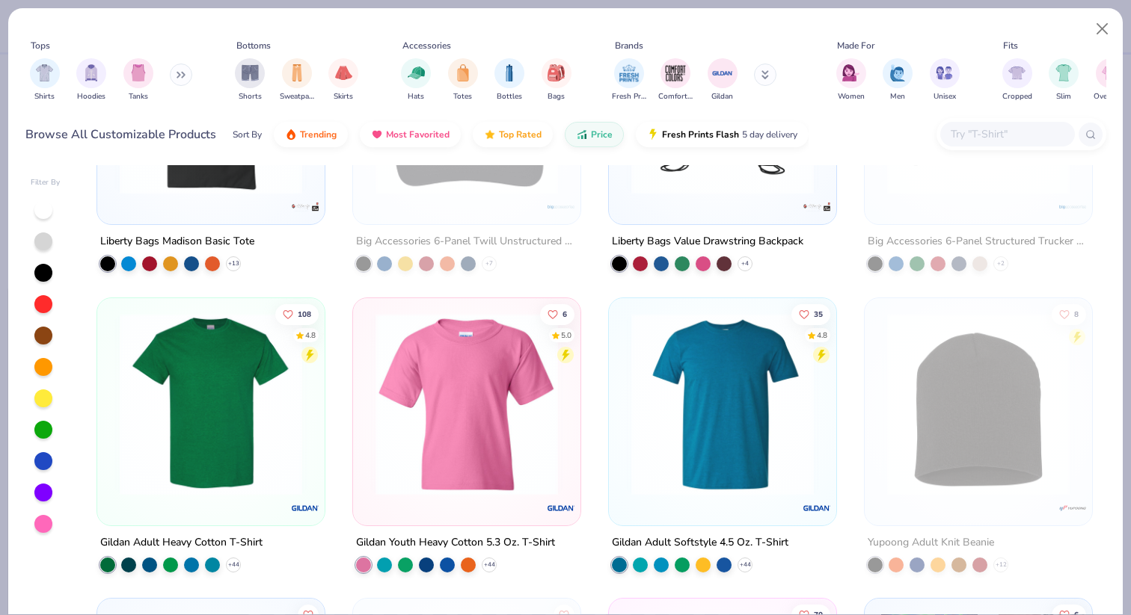
scroll to position [428, 0]
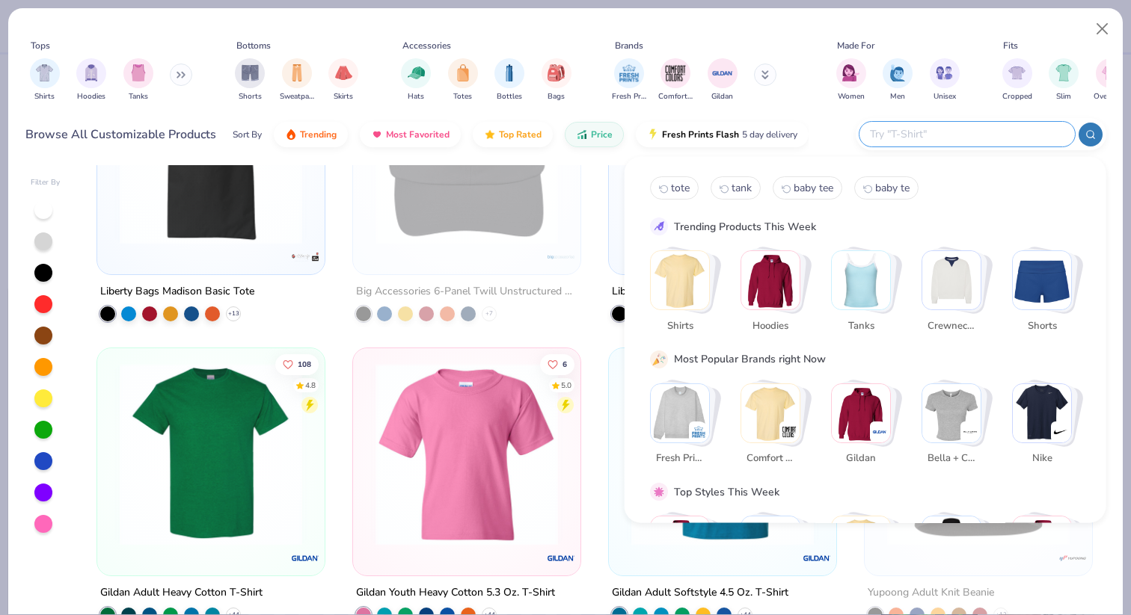
click at [953, 135] on input "text" at bounding box center [966, 134] width 196 height 17
type input "tote"
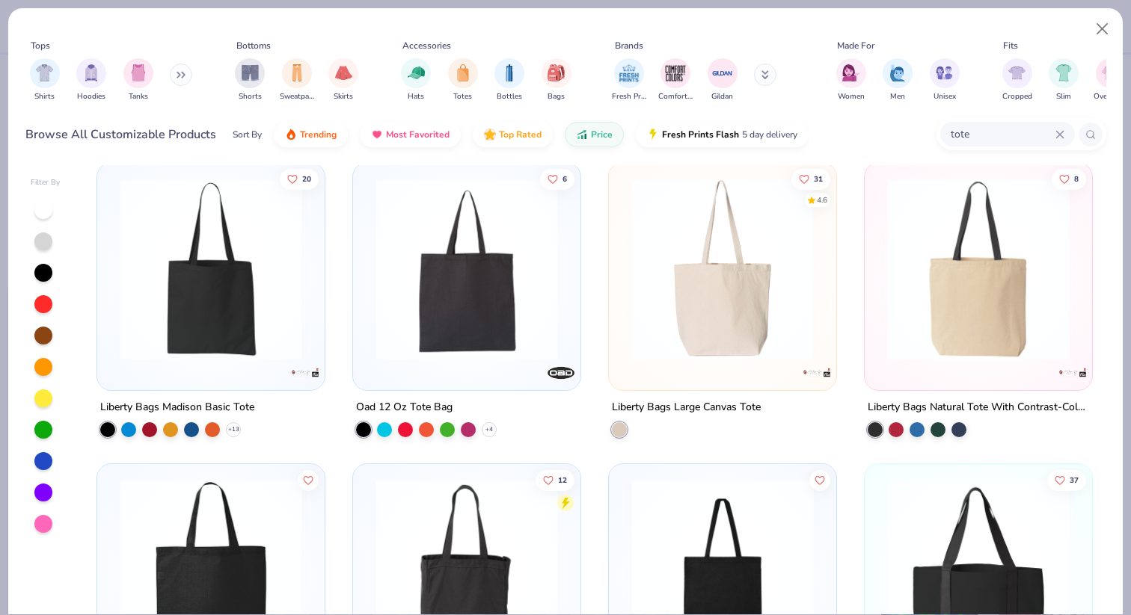
scroll to position [313, 0]
click at [479, 348] on img at bounding box center [466, 268] width 197 height 182
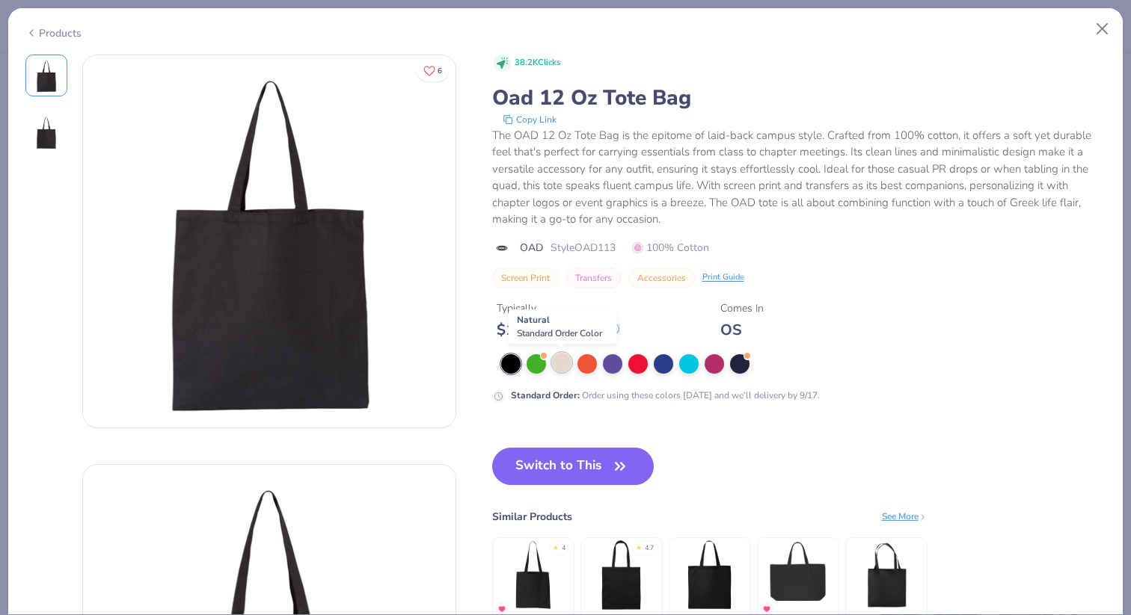
click at [563, 357] on div at bounding box center [561, 362] width 19 height 19
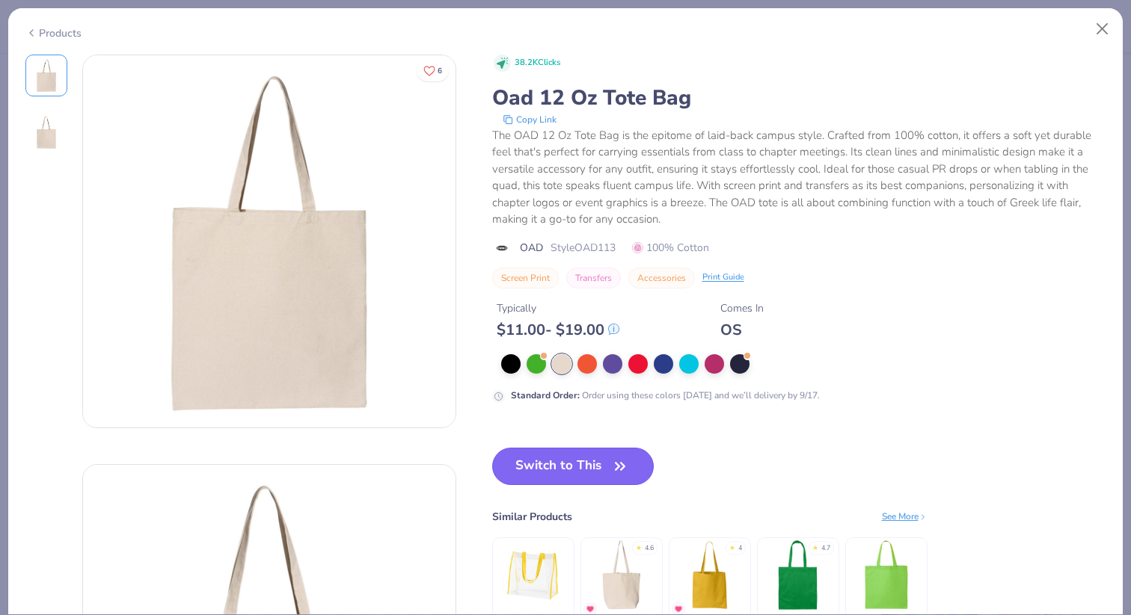
click at [573, 464] on button "Switch to This" at bounding box center [573, 466] width 162 height 37
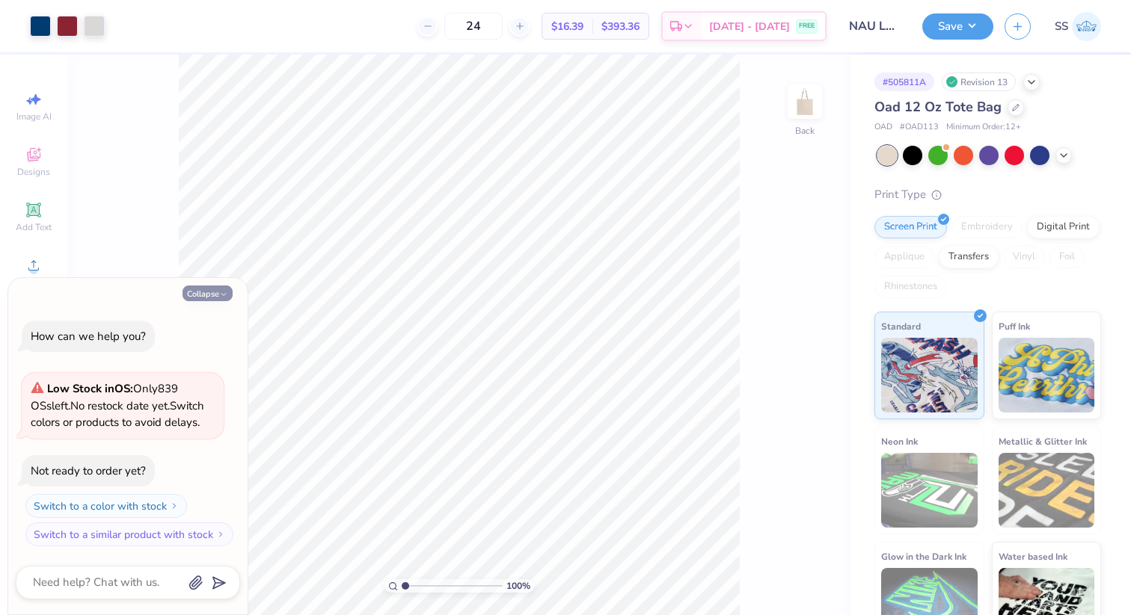
click at [219, 293] on icon "button" at bounding box center [223, 294] width 9 height 9
type textarea "x"
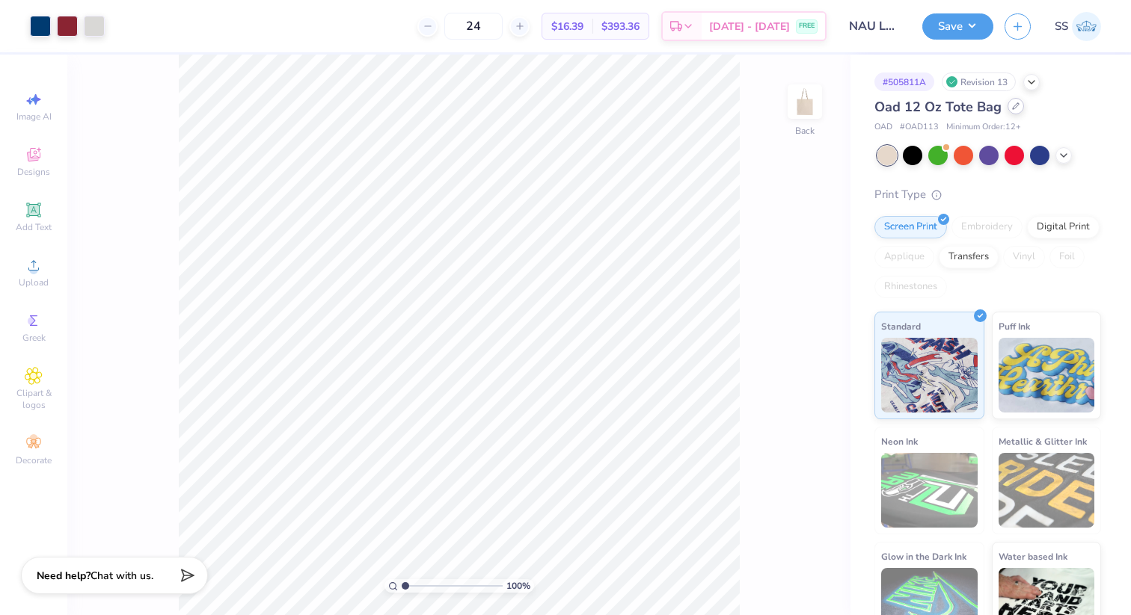
click at [1015, 113] on div at bounding box center [1015, 106] width 16 height 16
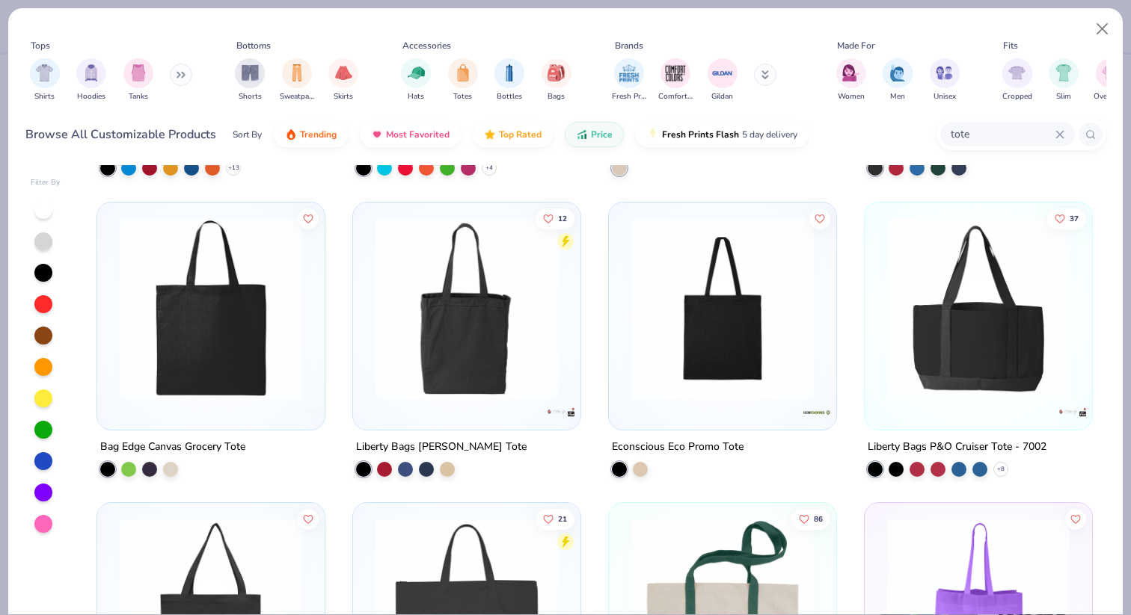
scroll to position [573, 0]
click at [173, 466] on div at bounding box center [170, 468] width 15 height 15
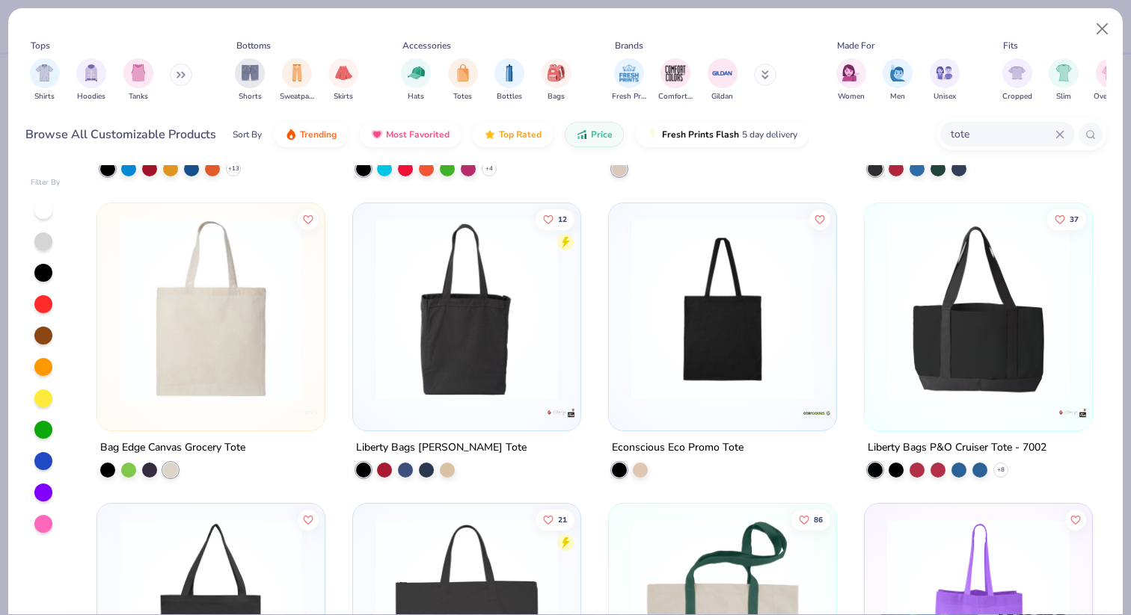
click at [203, 331] on img at bounding box center [210, 309] width 197 height 182
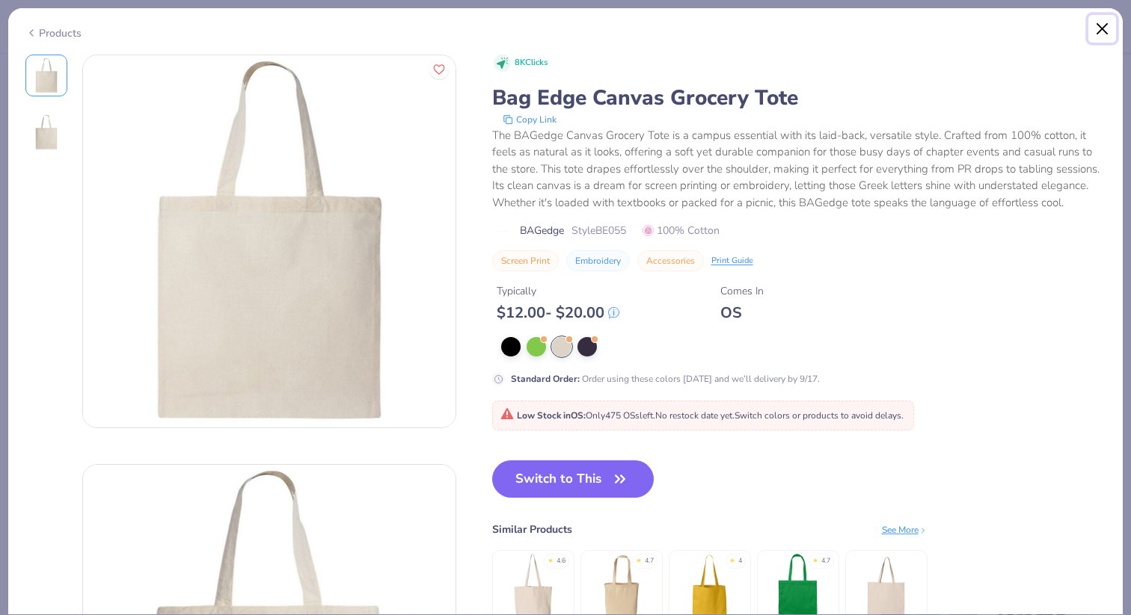
click at [1098, 34] on button "Close" at bounding box center [1102, 29] width 28 height 28
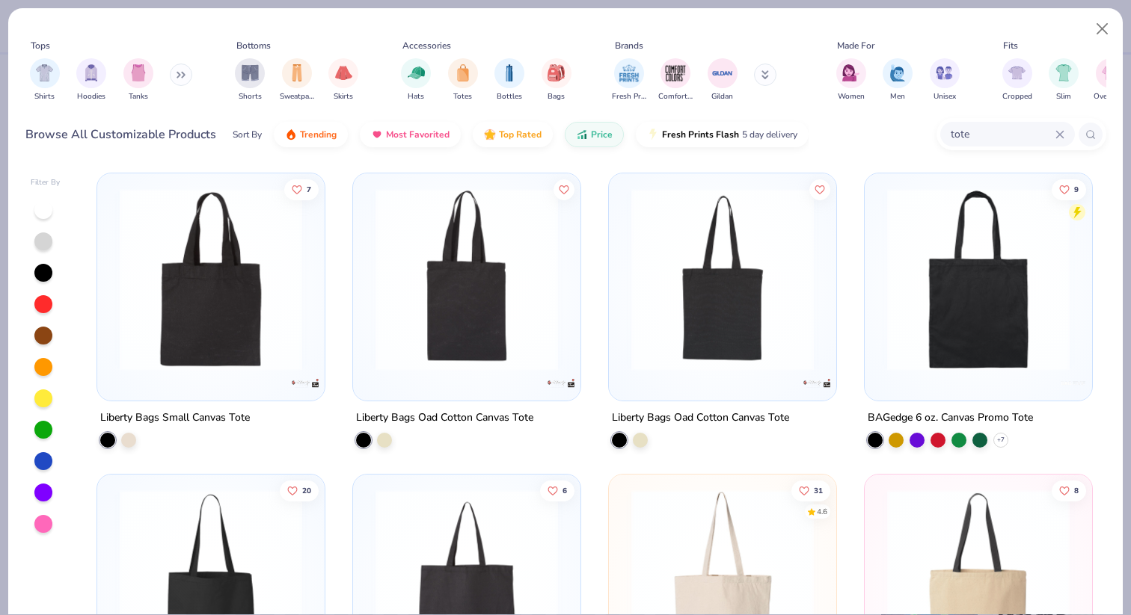
click at [746, 336] on img at bounding box center [722, 279] width 197 height 182
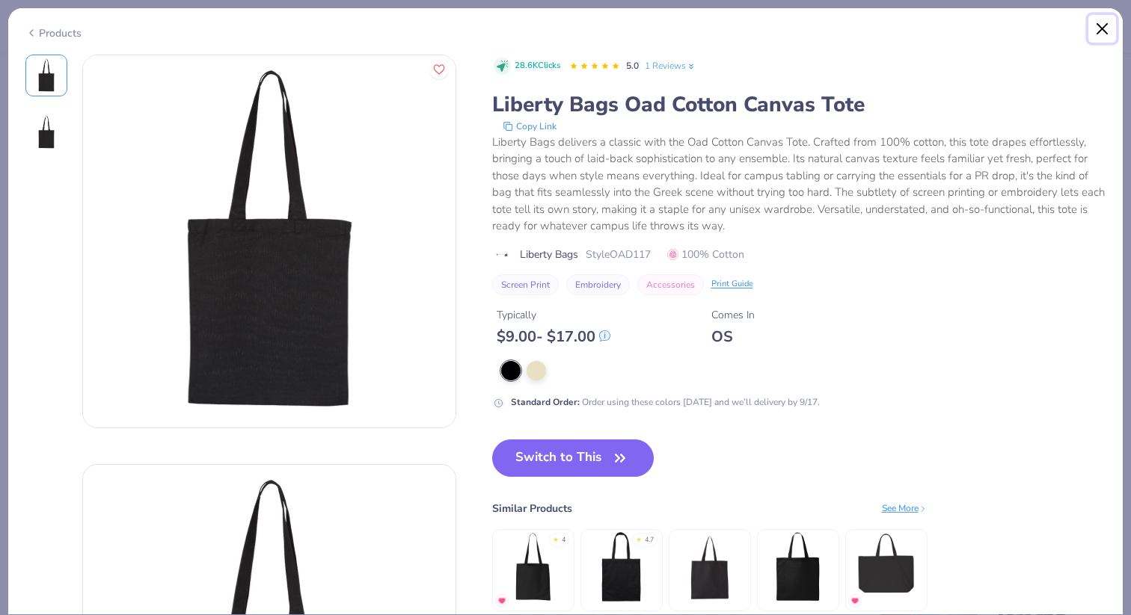
click at [1097, 33] on button "Close" at bounding box center [1102, 29] width 28 height 28
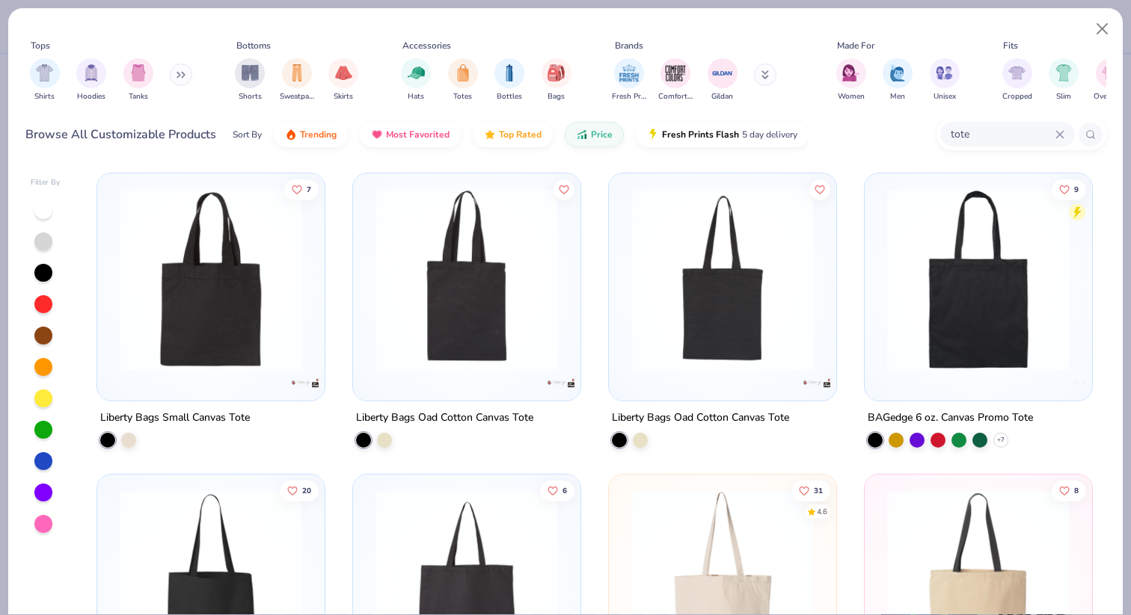
click at [535, 349] on img at bounding box center [466, 279] width 197 height 182
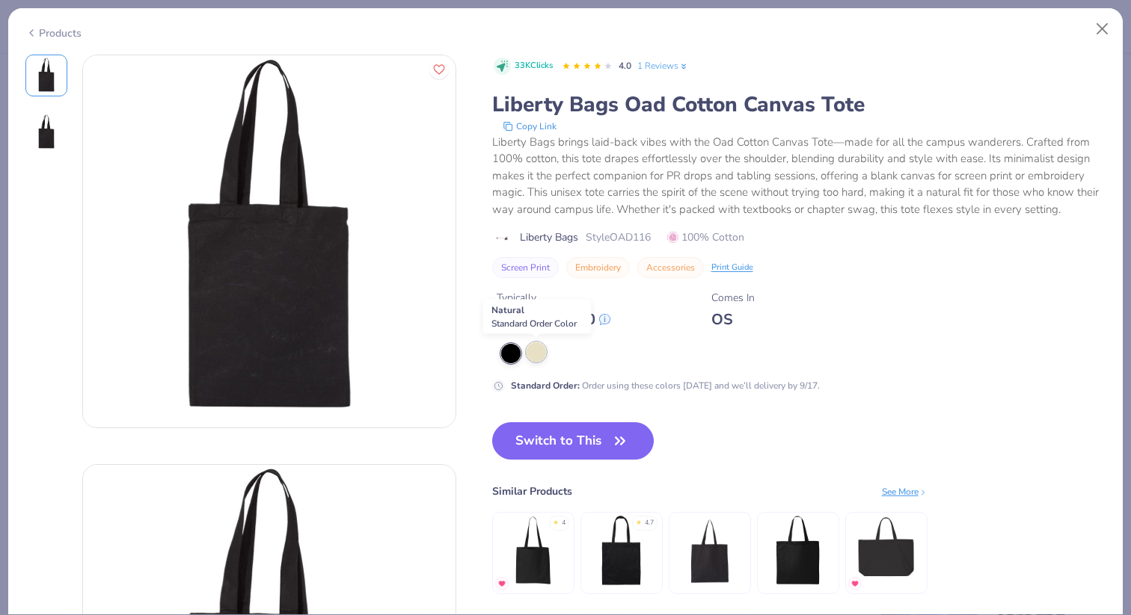
click at [537, 351] on div at bounding box center [535, 351] width 19 height 19
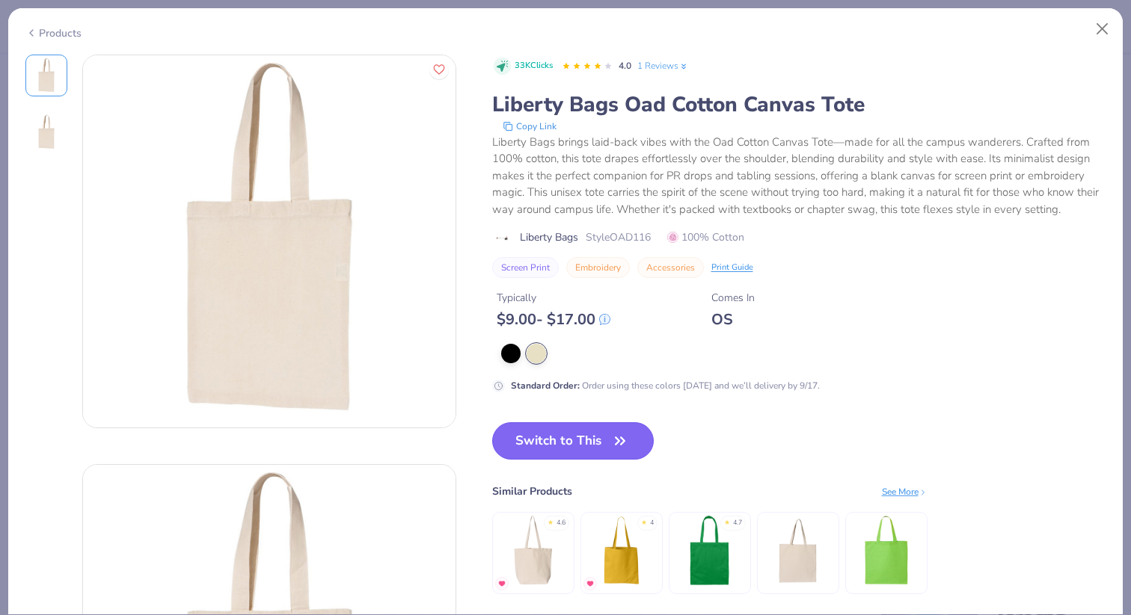
click at [542, 434] on button "Switch to This" at bounding box center [573, 440] width 162 height 37
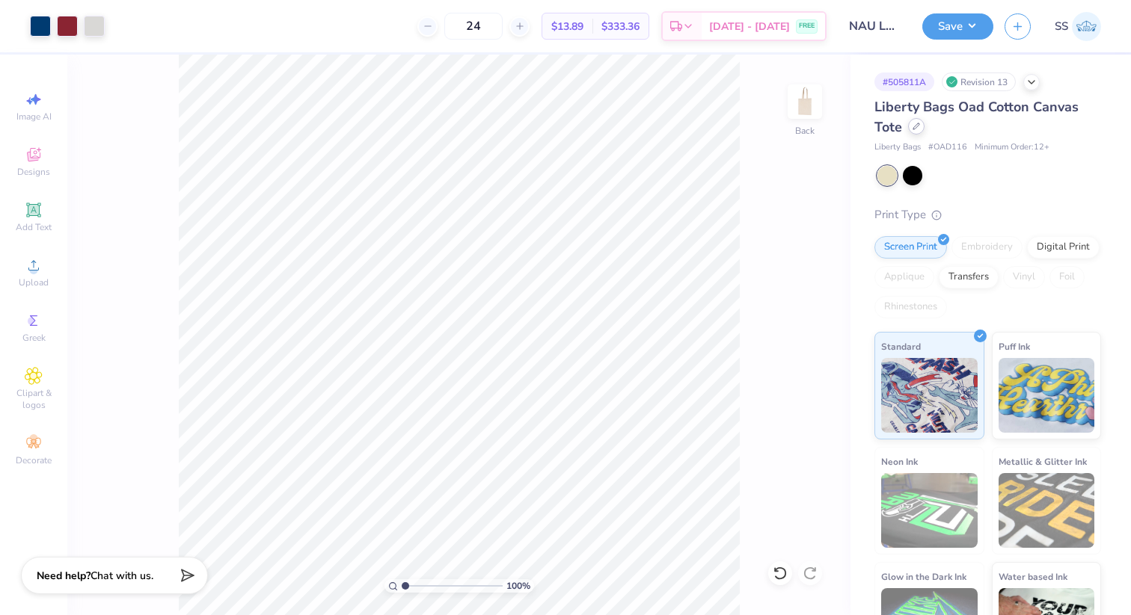
click at [914, 129] on icon at bounding box center [915, 126] width 7 height 7
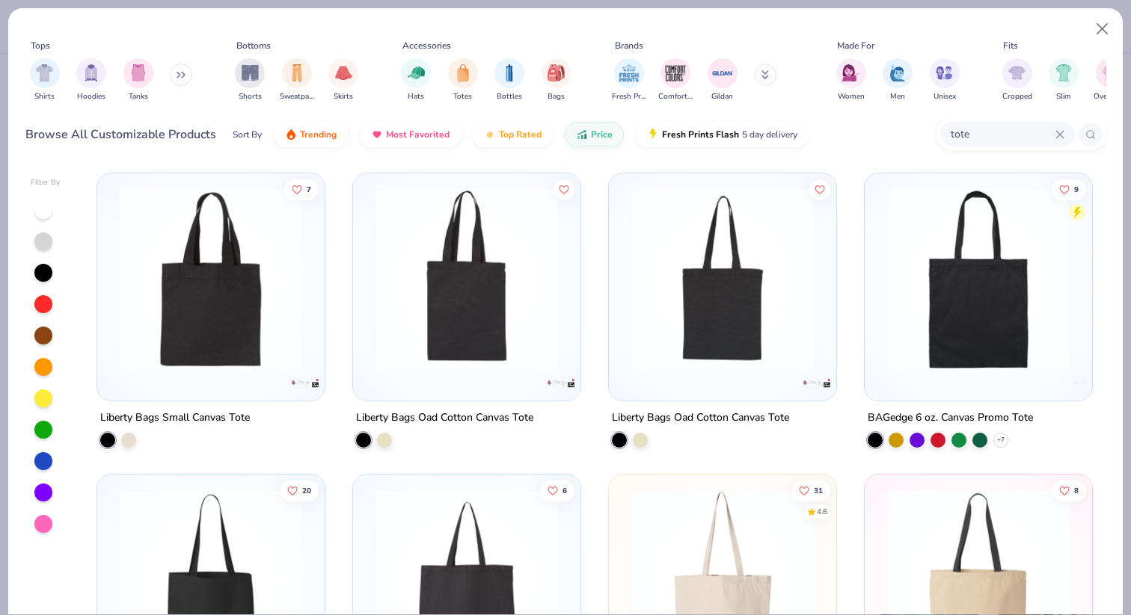
click at [944, 331] on img at bounding box center [977, 279] width 197 height 182
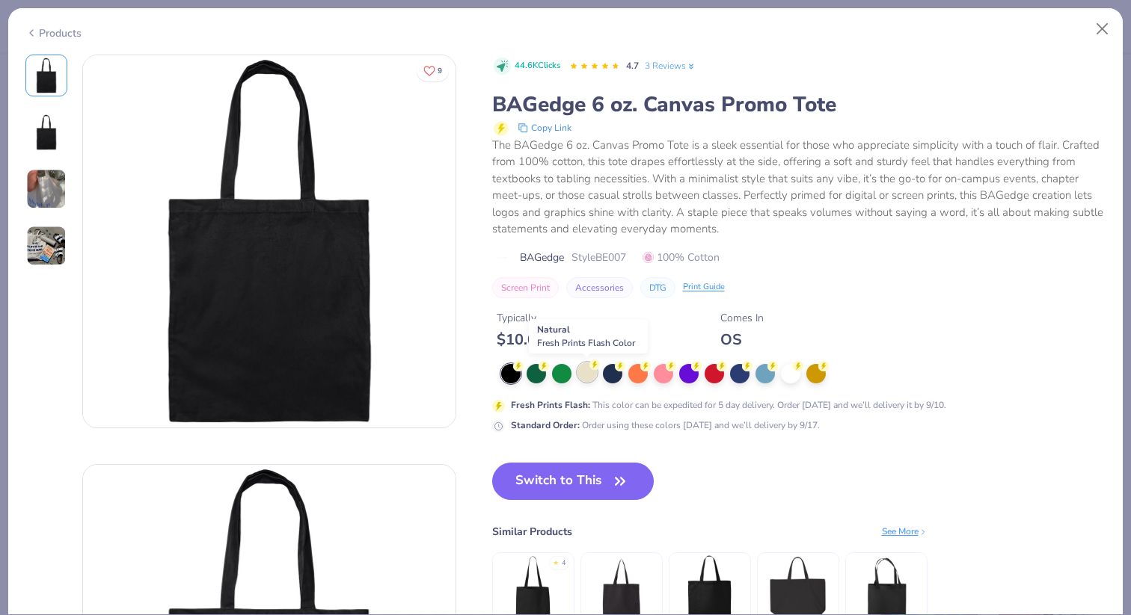
click at [587, 376] on div at bounding box center [586, 372] width 19 height 19
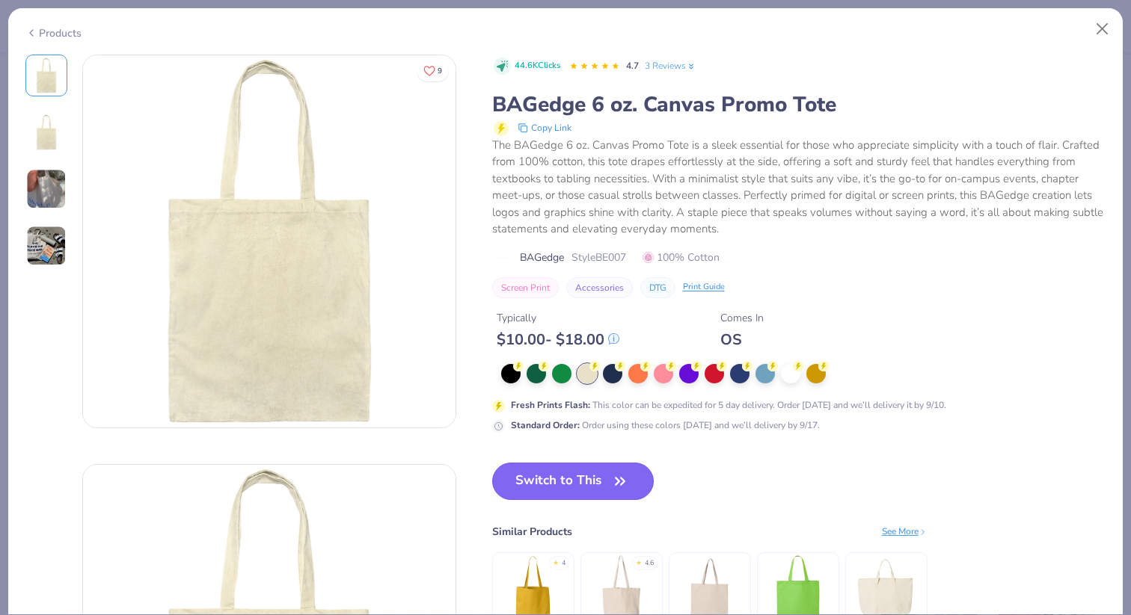
click at [592, 475] on button "Switch to This" at bounding box center [573, 481] width 162 height 37
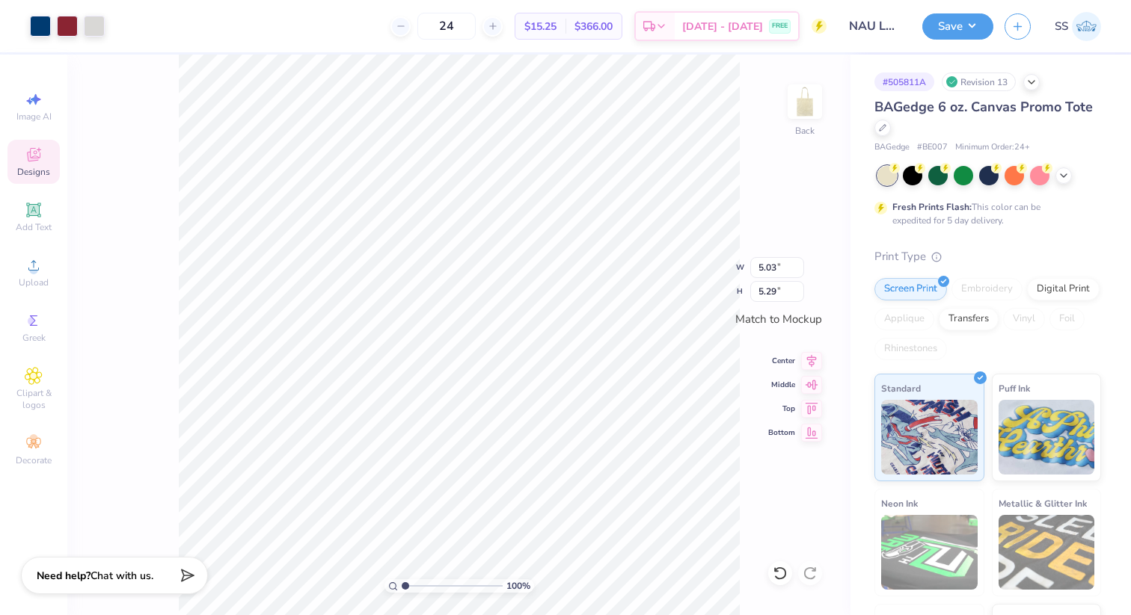
type input "7.61"
type input "8.01"
type input "10.27"
type input "10.81"
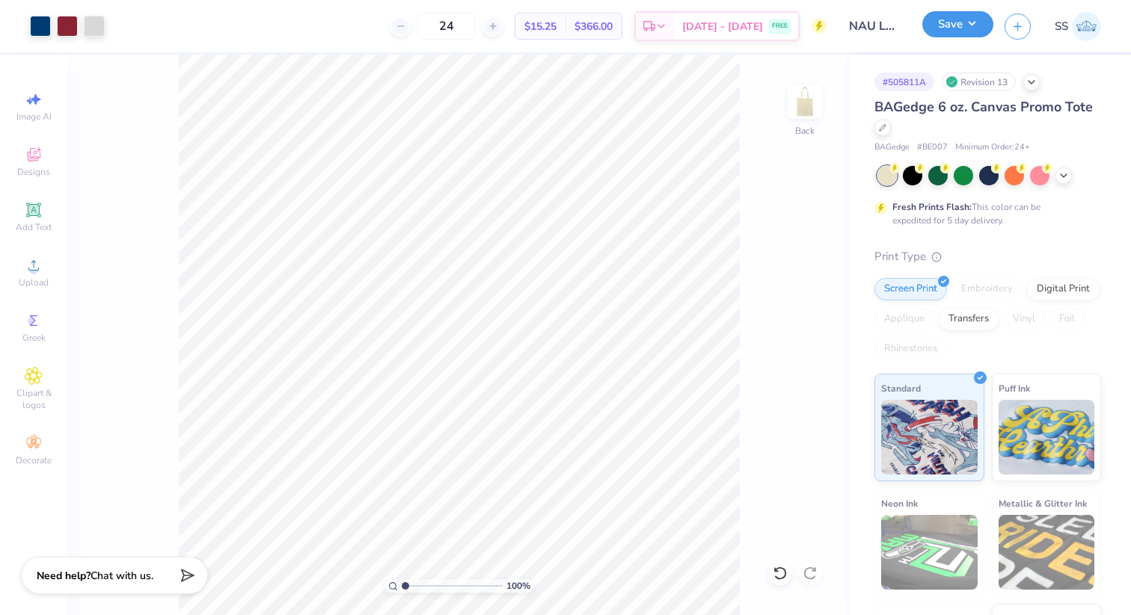
click at [975, 36] on button "Save" at bounding box center [957, 24] width 71 height 26
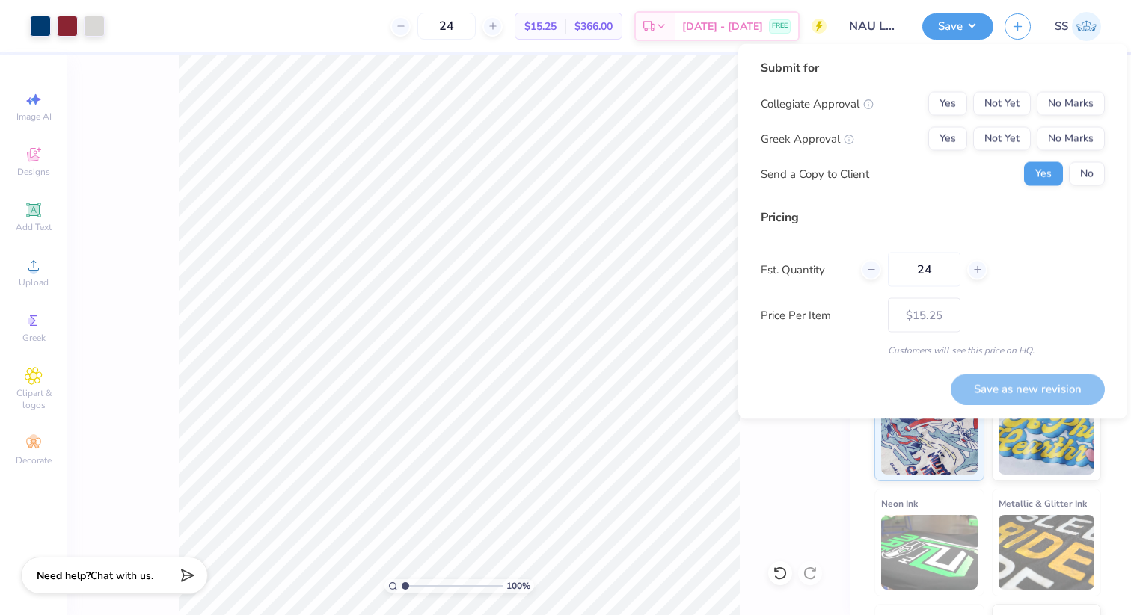
click at [1069, 123] on div "Collegiate Approval Yes Not Yet No Marks Greek Approval Yes Not Yet No Marks Se…" at bounding box center [932, 139] width 344 height 94
click at [1066, 129] on button "No Marks" at bounding box center [1070, 139] width 68 height 24
click at [1068, 96] on button "No Marks" at bounding box center [1070, 104] width 68 height 24
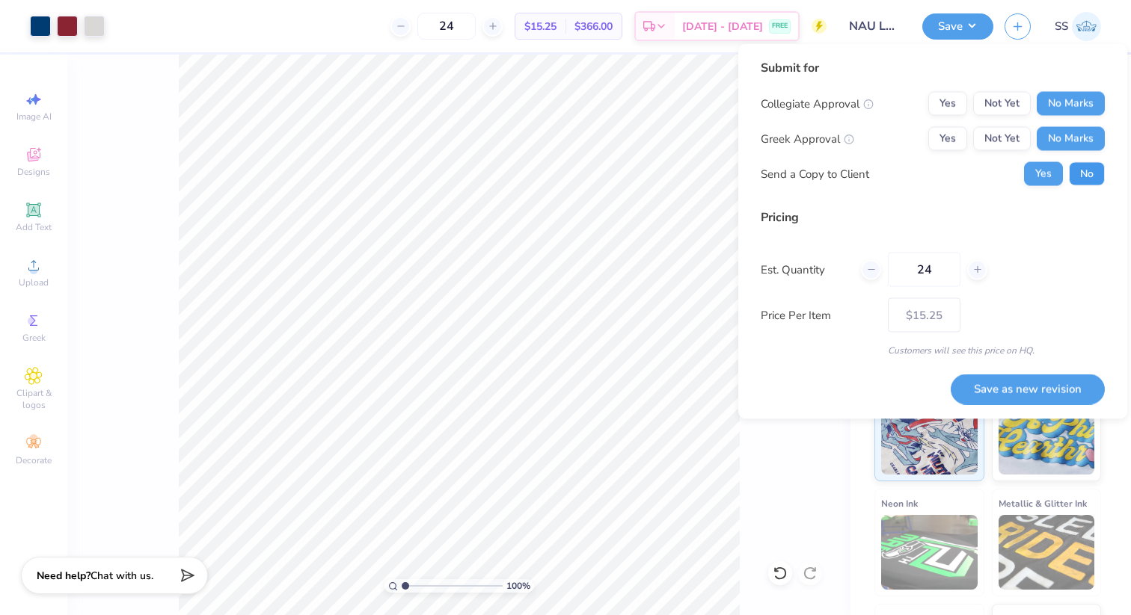
click at [1086, 179] on button "No" at bounding box center [1087, 174] width 36 height 24
click at [1025, 375] on button "Save as new revision" at bounding box center [1027, 389] width 154 height 31
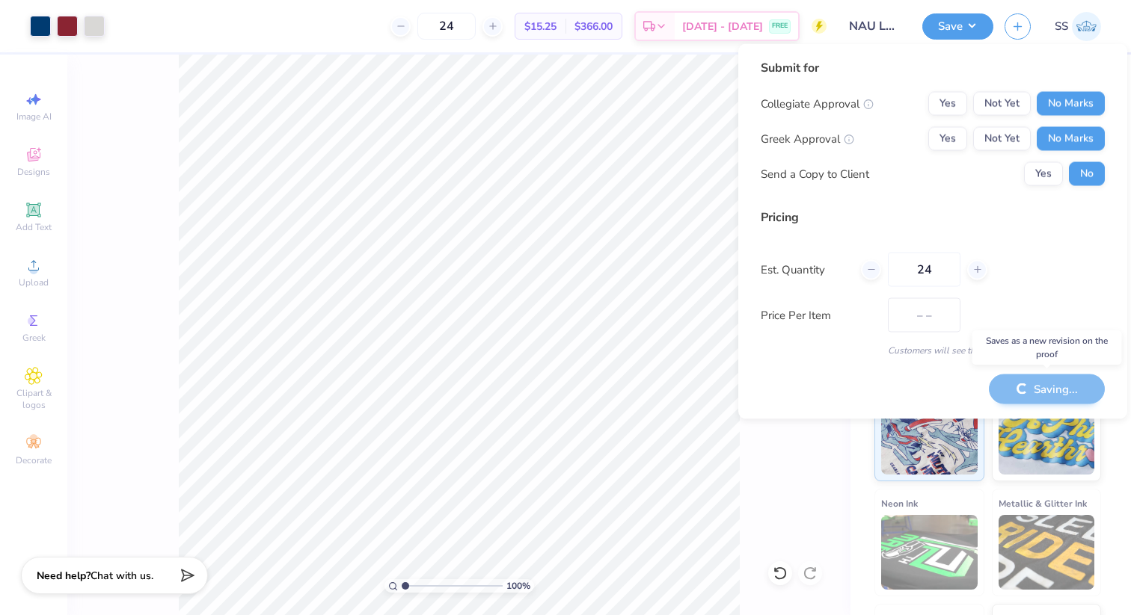
type input "$15.25"
